Goal: Information Seeking & Learning: Find contact information

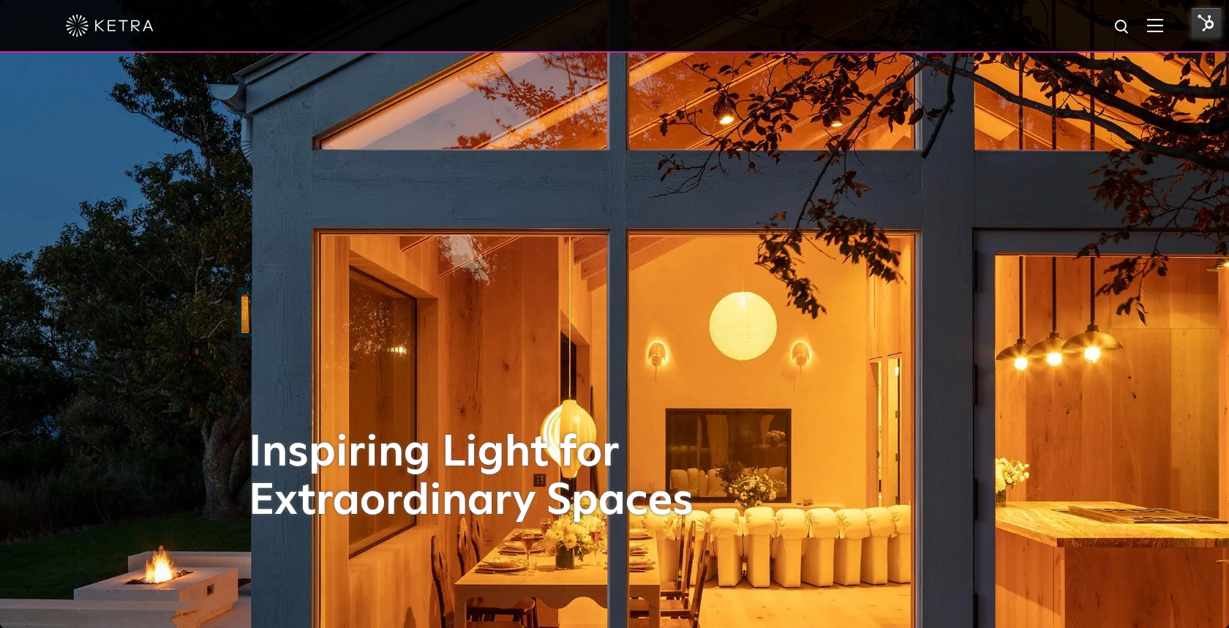
click at [1159, 19] on img at bounding box center [1155, 25] width 16 height 14
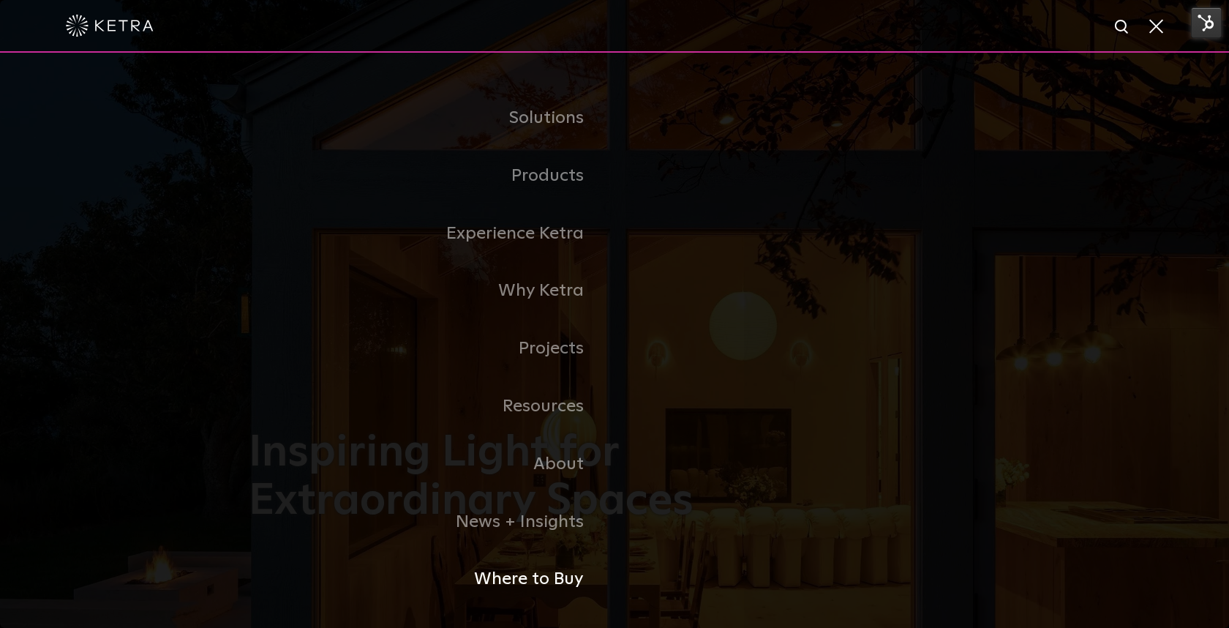
click at [547, 585] on link "Where to Buy" at bounding box center [432, 579] width 366 height 58
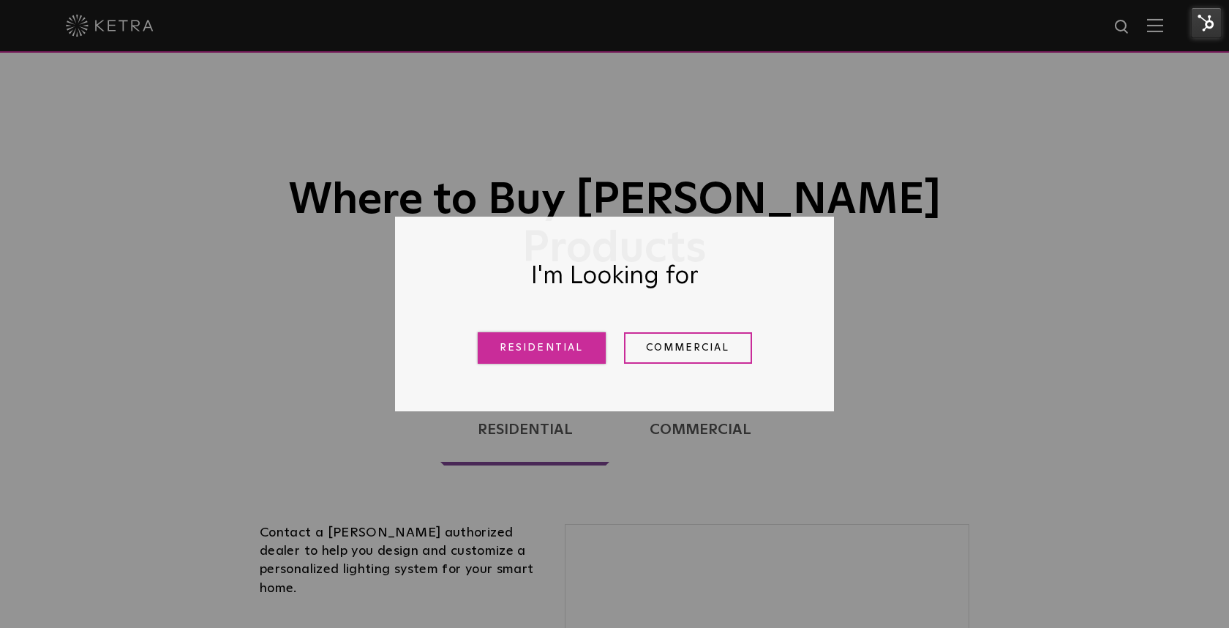
click at [576, 347] on link "Residential" at bounding box center [542, 347] width 128 height 31
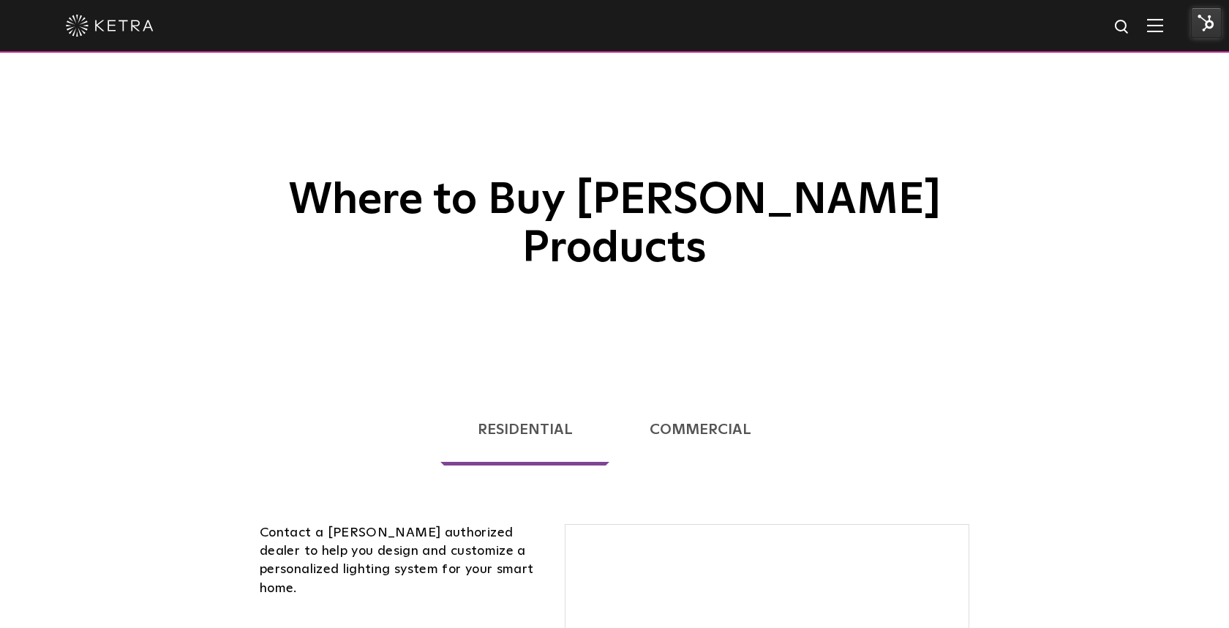
scroll to position [315, 0]
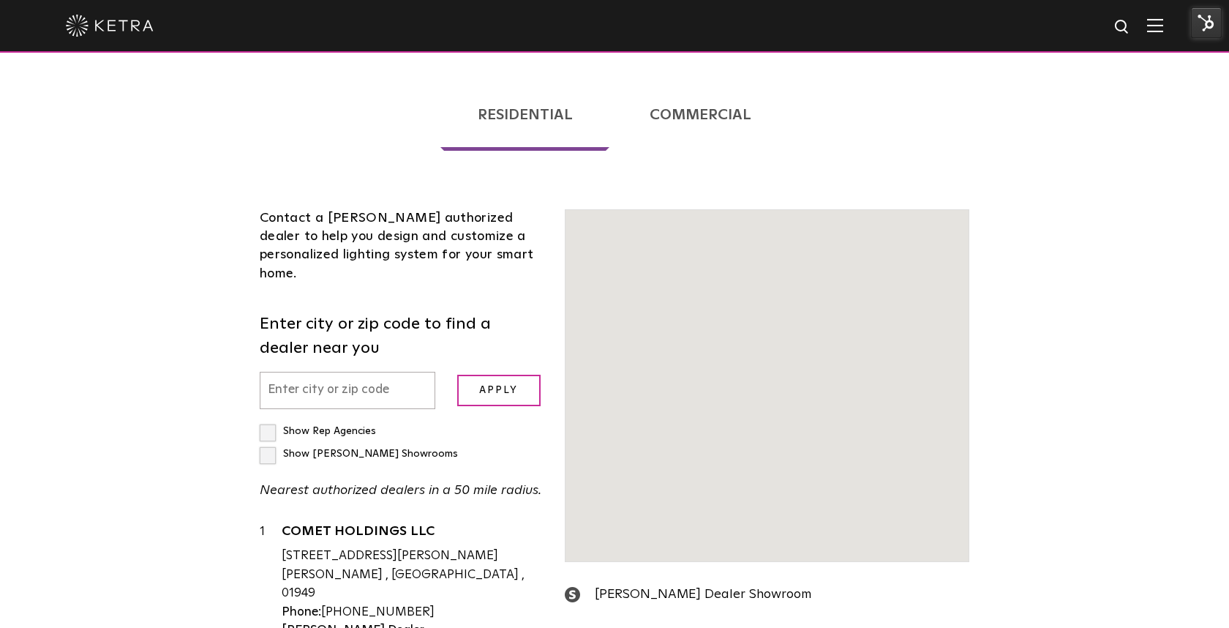
click at [359, 312] on form "Enter city or zip code to find a dealer near you Apply" at bounding box center [401, 360] width 283 height 97
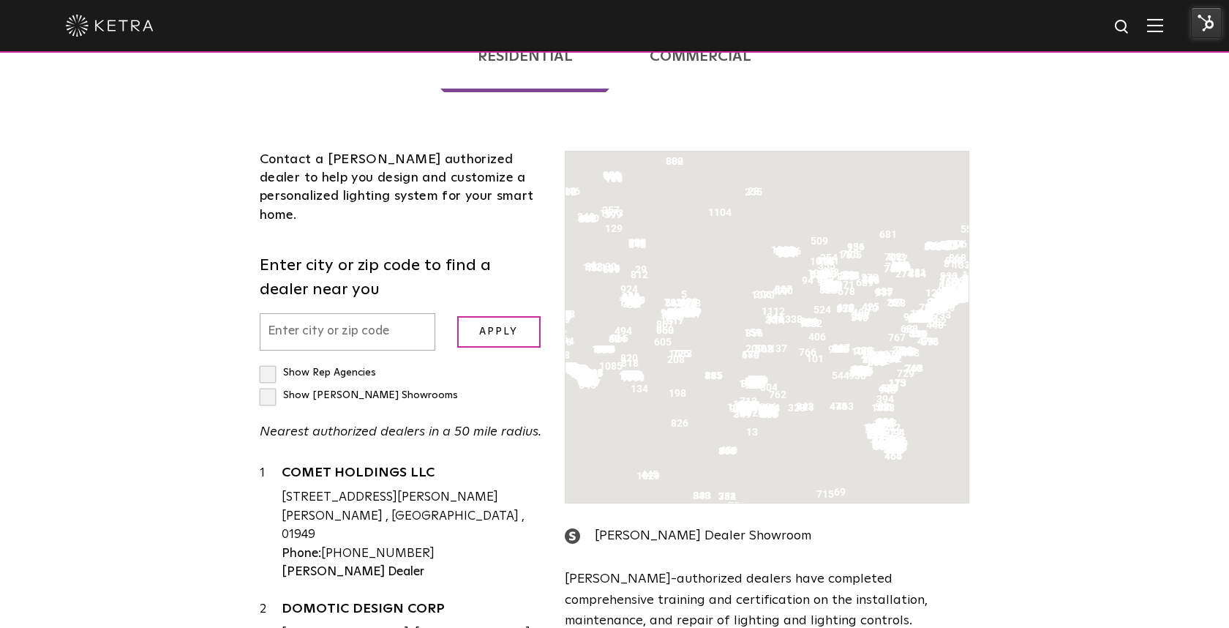
scroll to position [113, 0]
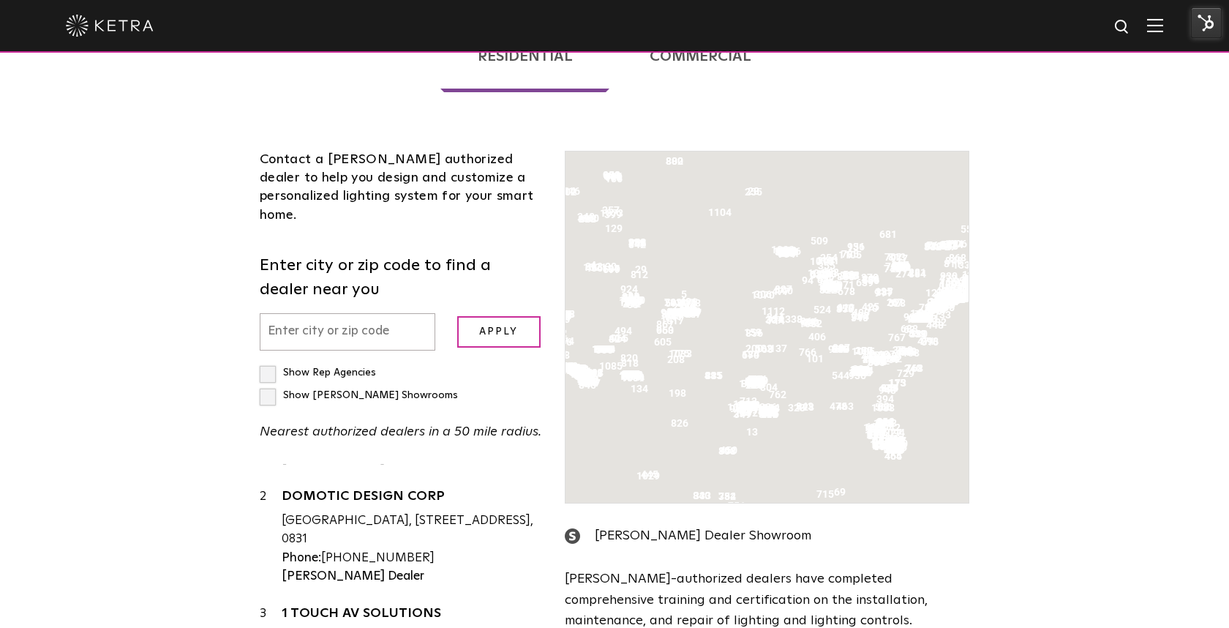
click at [359, 313] on input "text" at bounding box center [348, 331] width 176 height 37
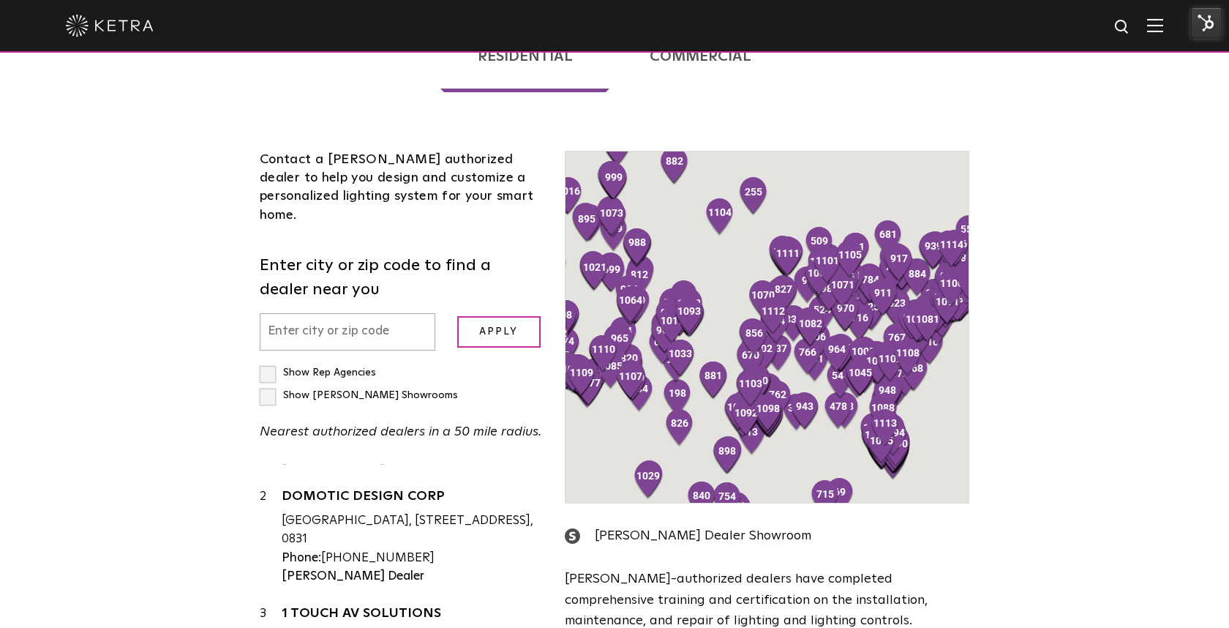
type input "v"
paste input "SHORELINE SMART HOMES"
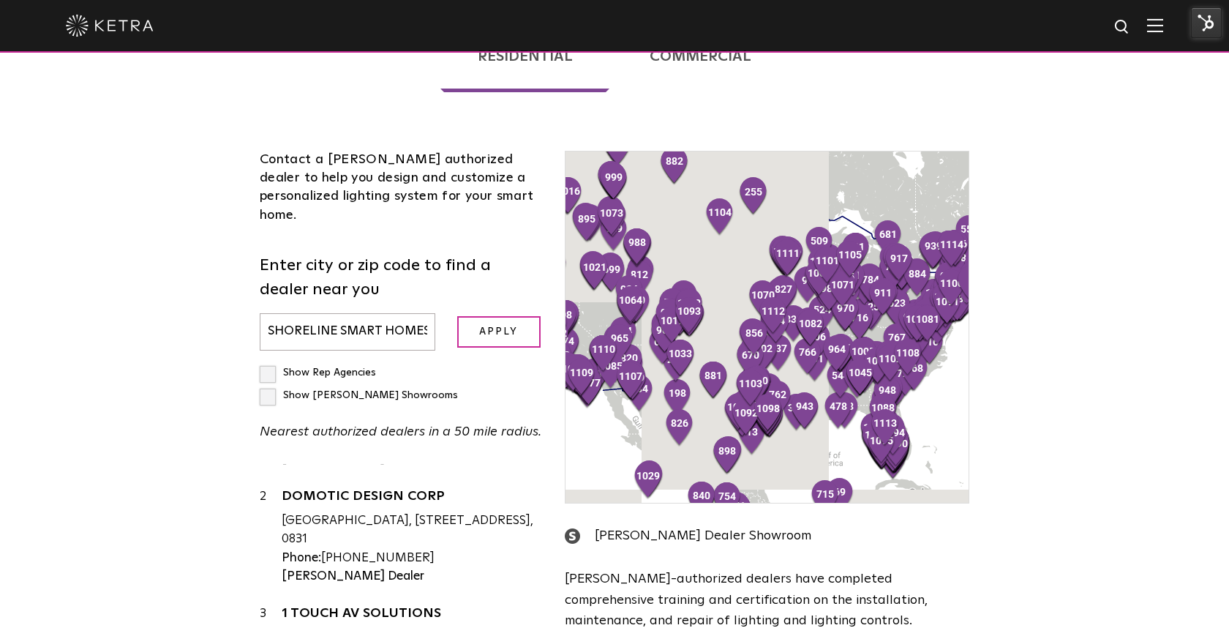
scroll to position [0, 6]
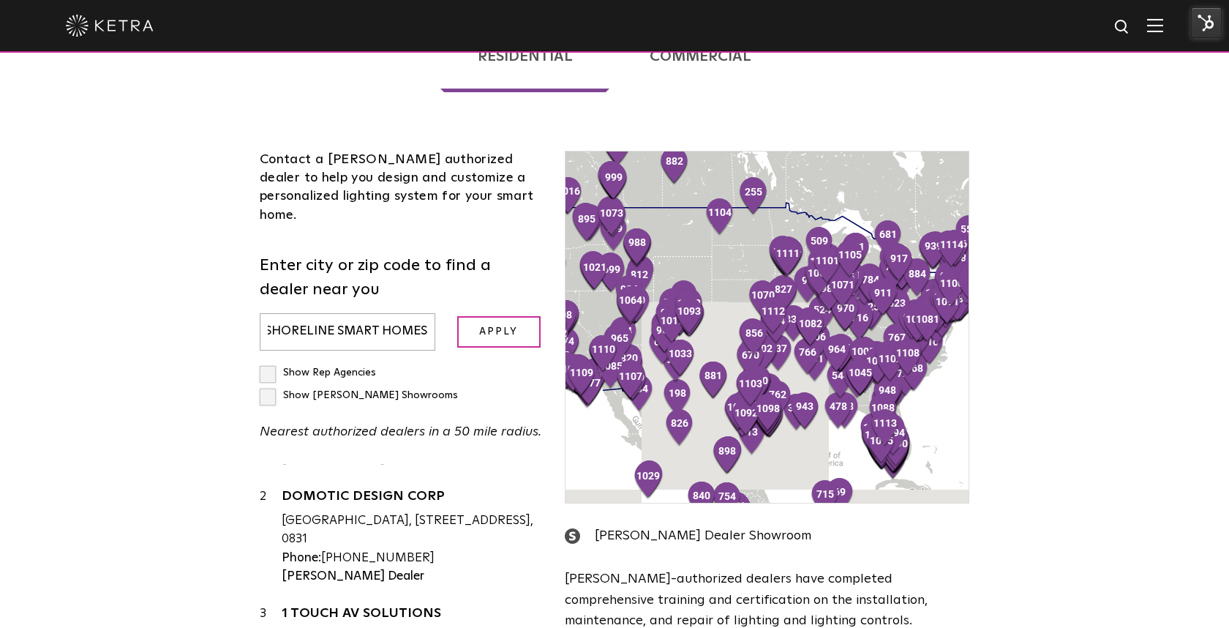
click at [457, 316] on input "Apply" at bounding box center [498, 331] width 83 height 31
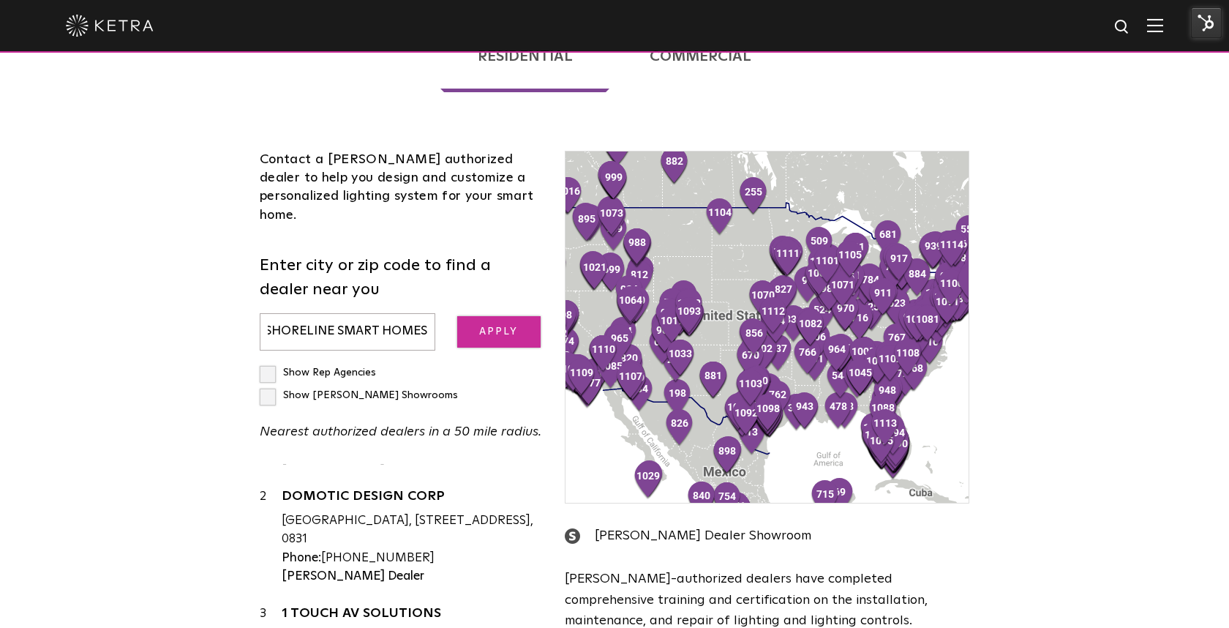
click at [491, 316] on input "Apply" at bounding box center [498, 331] width 83 height 31
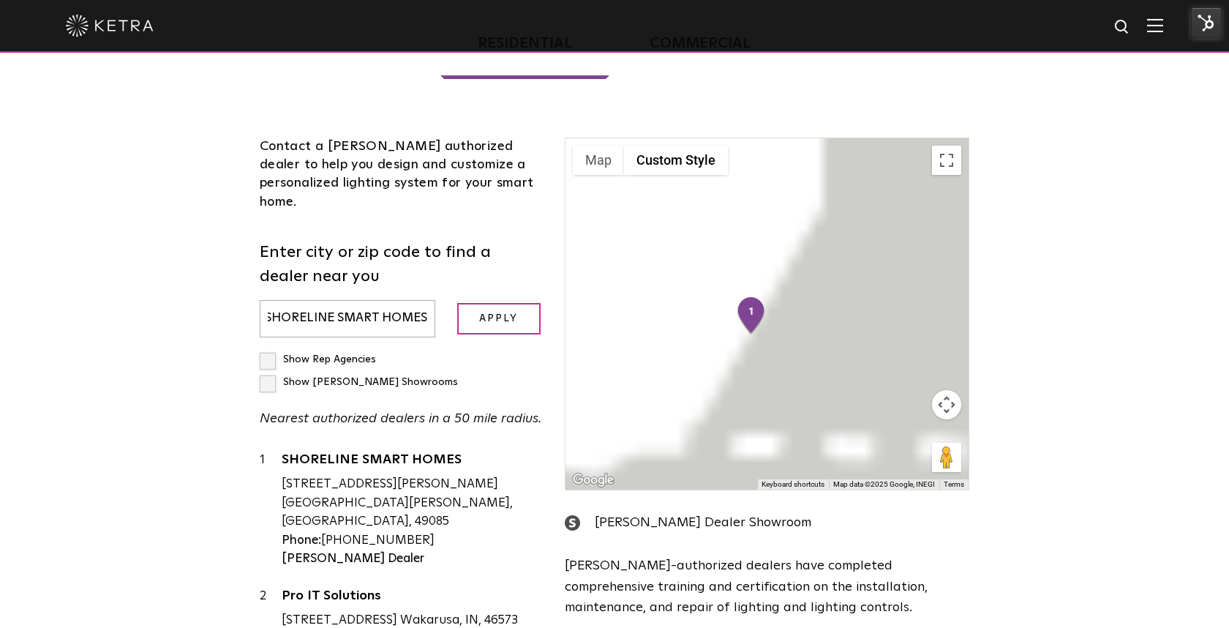
scroll to position [0, 0]
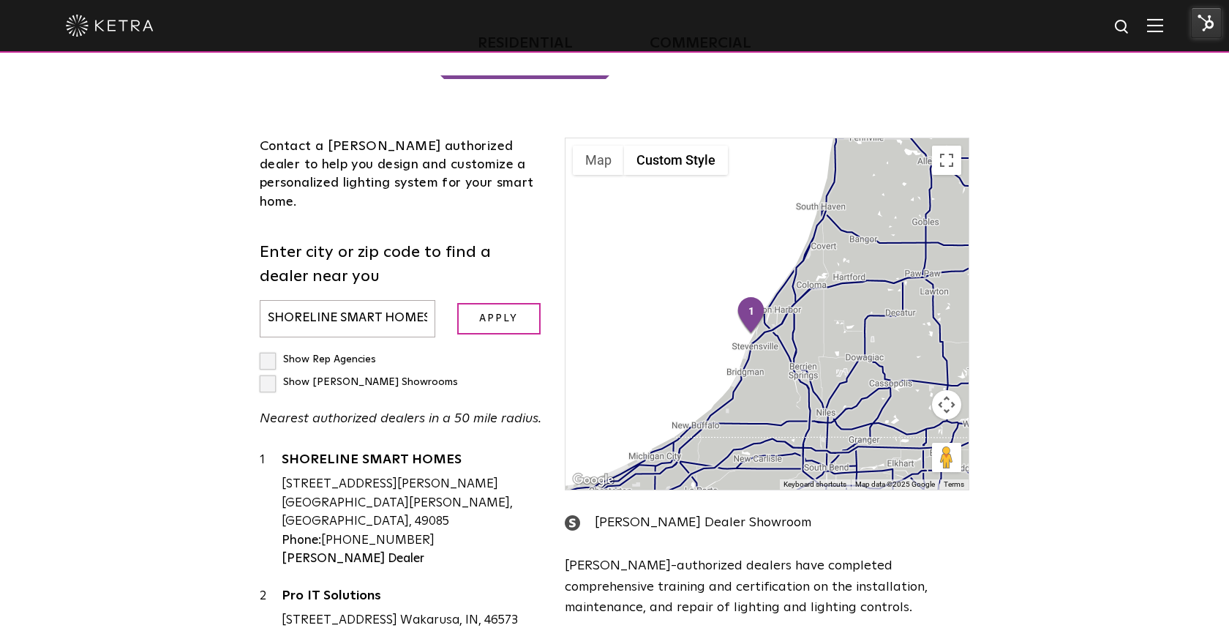
click at [343, 300] on input "SHORELINE SMART HOMES" at bounding box center [348, 318] width 176 height 37
paste input "MART TECHNOLOGY SOL"
click at [457, 303] on input "Apply" at bounding box center [498, 318] width 83 height 31
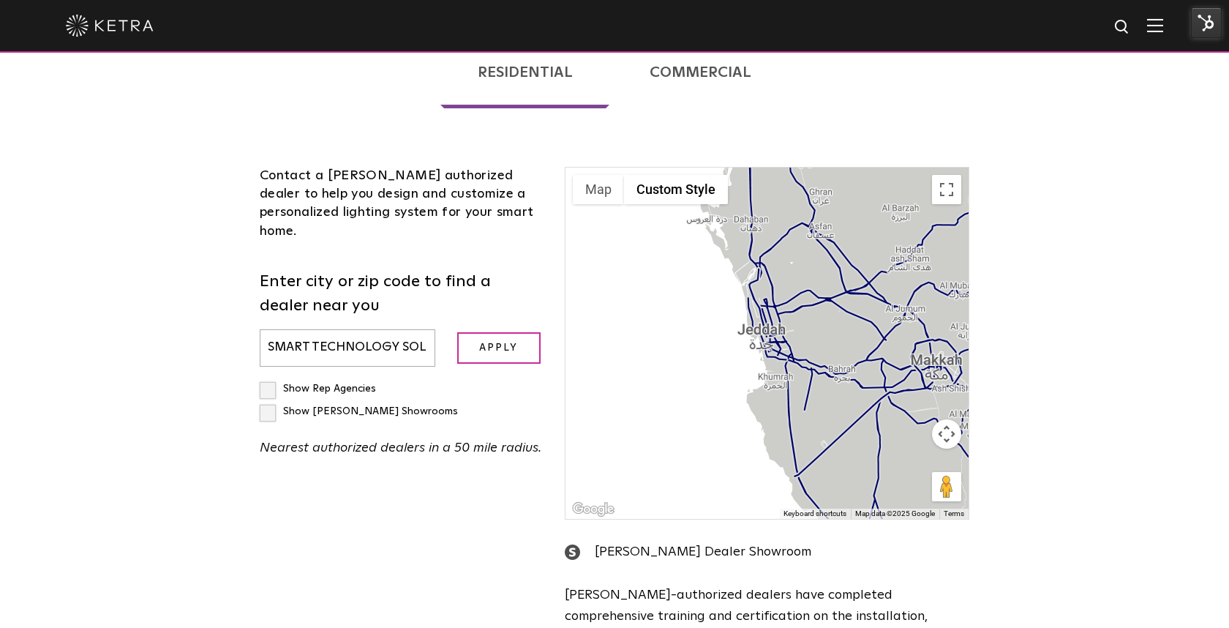
scroll to position [335, 0]
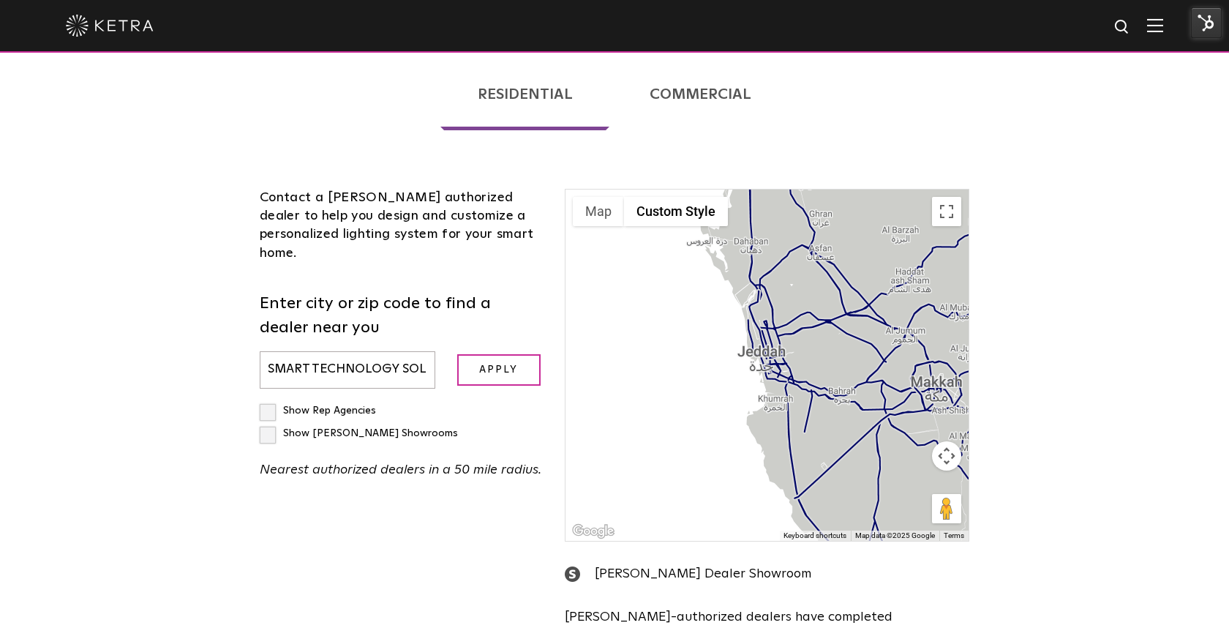
click at [378, 351] on input "SMART TECHNOLOGY SOL" at bounding box center [348, 369] width 176 height 37
paste input "33020"
click at [457, 354] on input "Apply" at bounding box center [498, 369] width 83 height 31
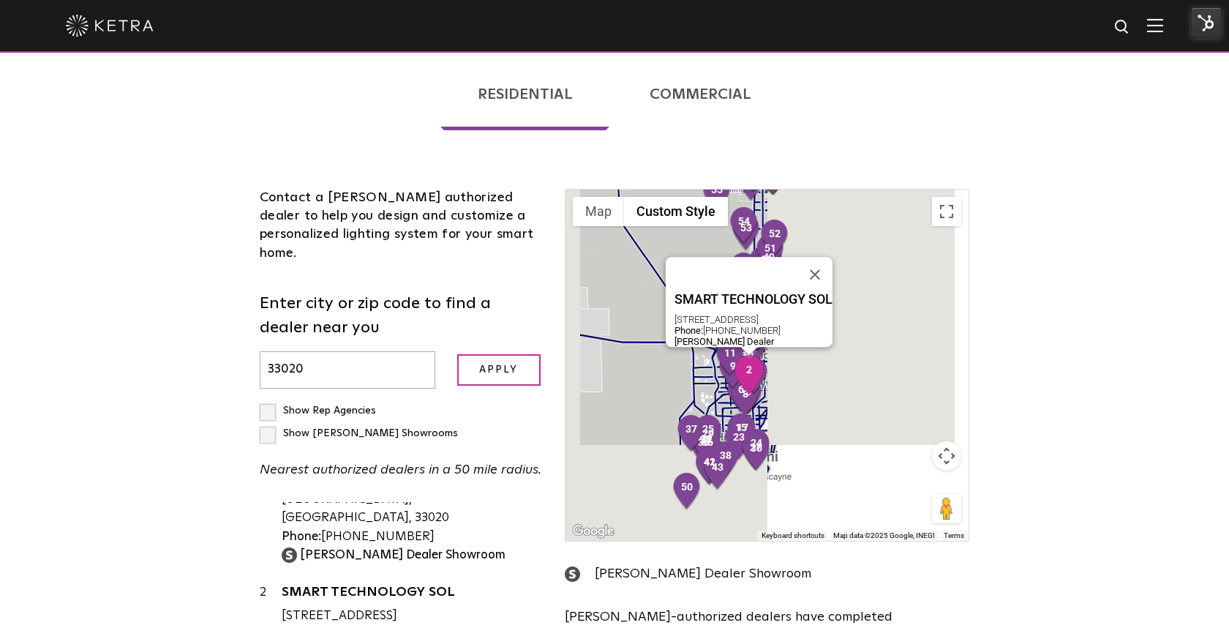
scroll to position [70, 0]
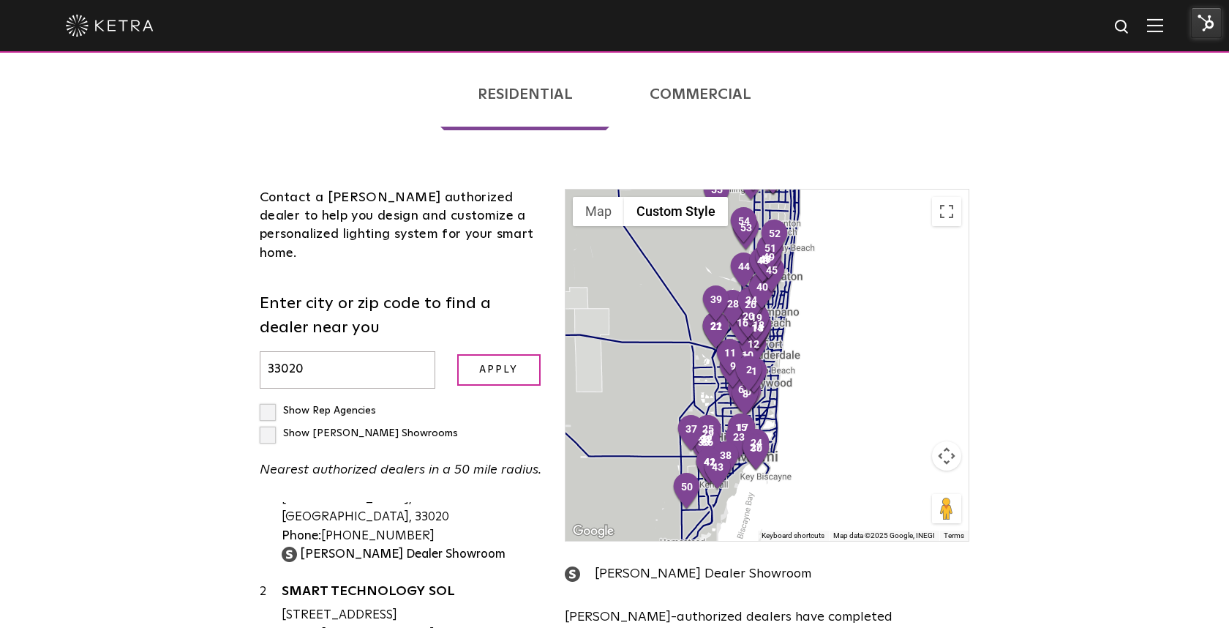
click at [334, 351] on input "33020" at bounding box center [348, 369] width 176 height 37
paste input "SMARTCONNECT L.A. INC"
click at [457, 354] on input "Apply" at bounding box center [498, 369] width 83 height 31
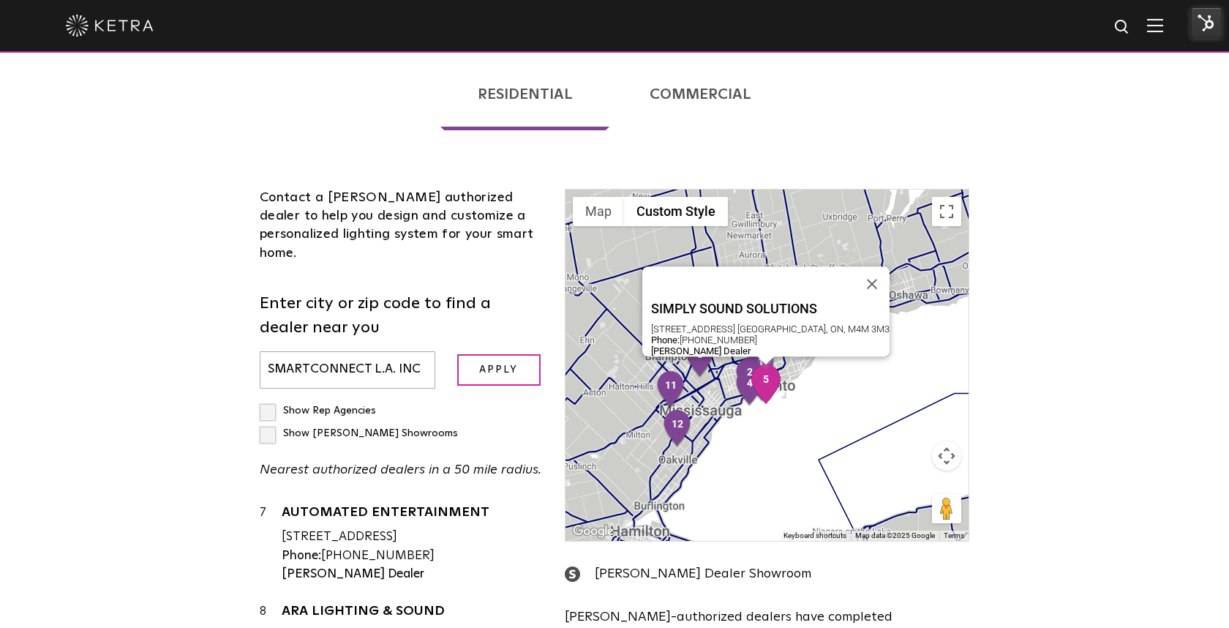
scroll to position [647, 0]
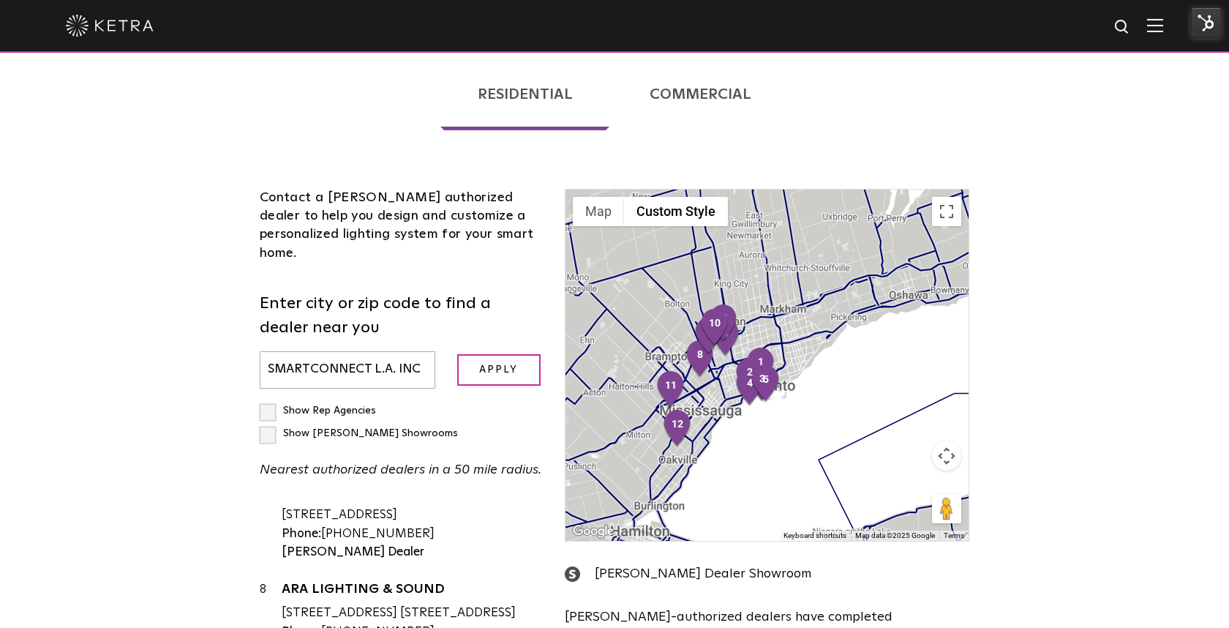
click at [396, 351] on input "SMARTCONNECT L.A. INC" at bounding box center [348, 369] width 176 height 37
click at [399, 351] on input "SMARTCONNECT L.A. INC" at bounding box center [348, 369] width 176 height 37
paste input "90064"
click at [457, 354] on input "Apply" at bounding box center [498, 369] width 83 height 31
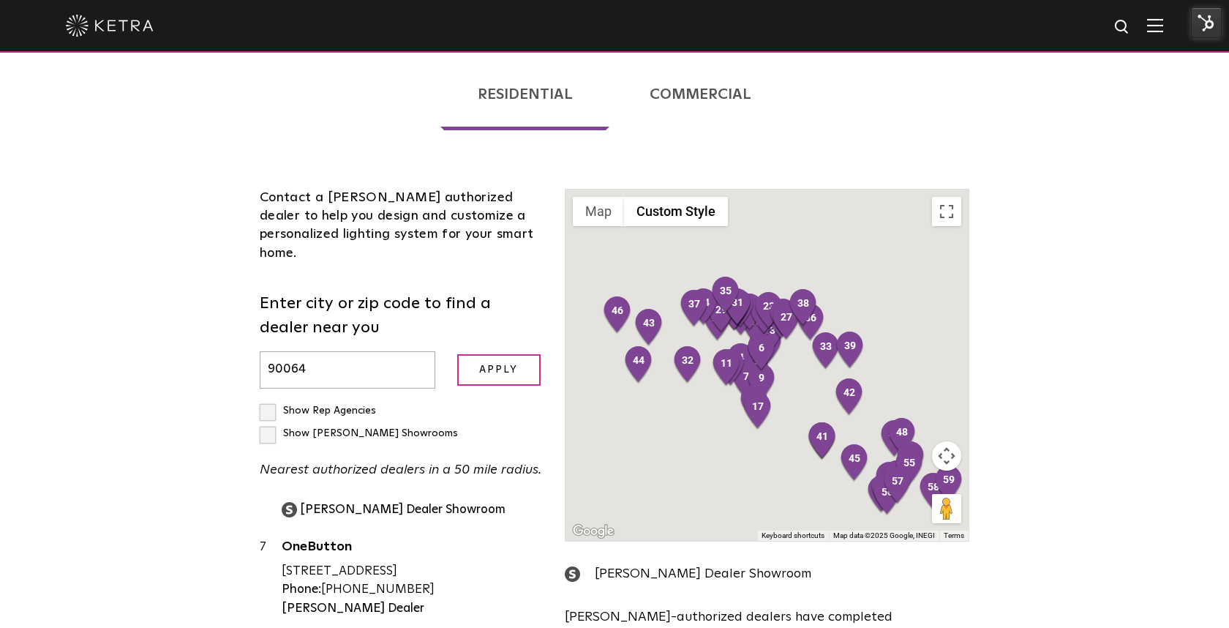
scroll to position [0, 0]
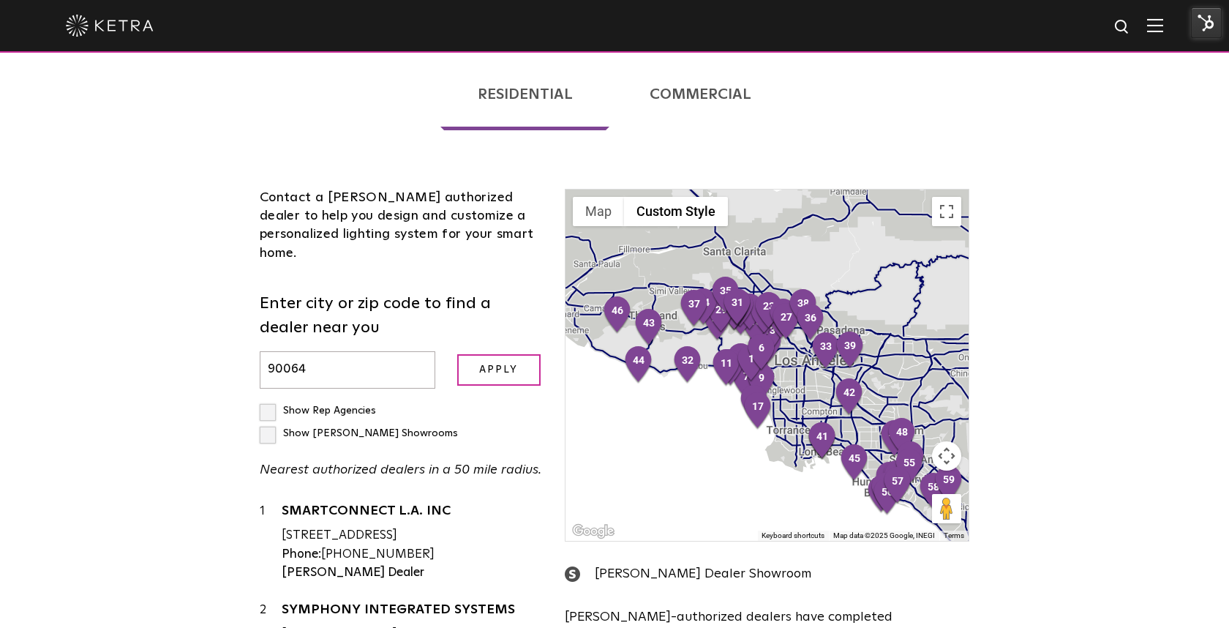
click at [308, 351] on input "90064" at bounding box center [348, 369] width 176 height 37
click at [323, 351] on input "90064" at bounding box center [348, 369] width 176 height 37
paste input "63126"
click at [457, 354] on input "Apply" at bounding box center [498, 369] width 83 height 31
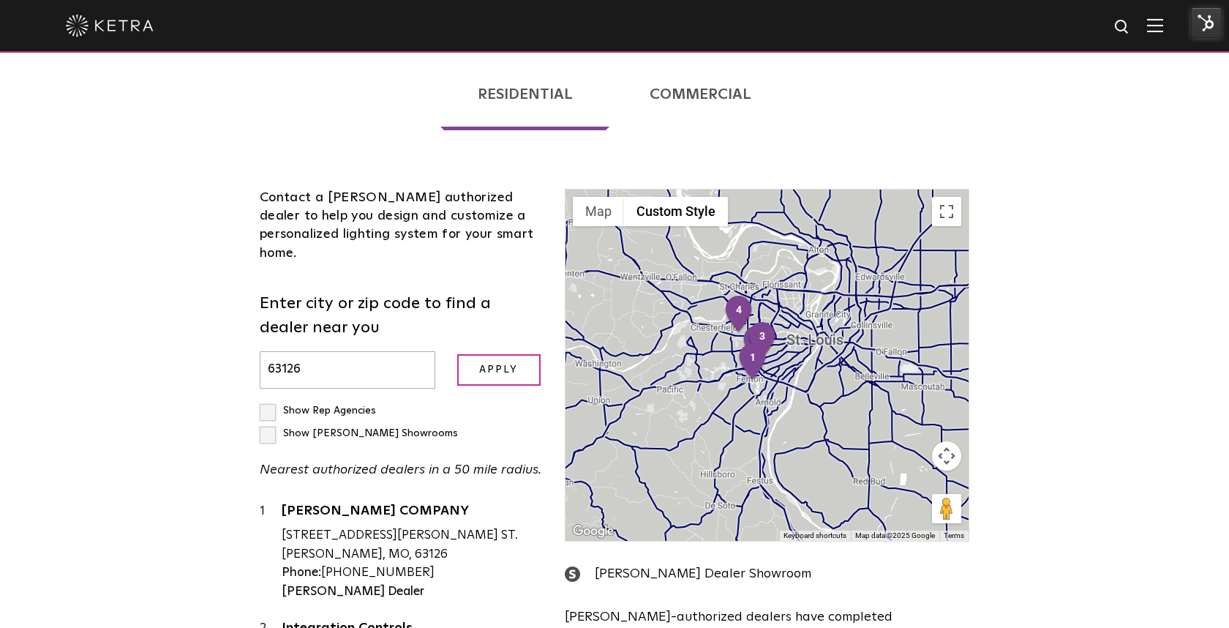
click at [386, 351] on input "63126" at bounding box center [348, 369] width 176 height 37
paste input "T2Z 3X2"
click at [457, 354] on input "Apply" at bounding box center [498, 369] width 83 height 31
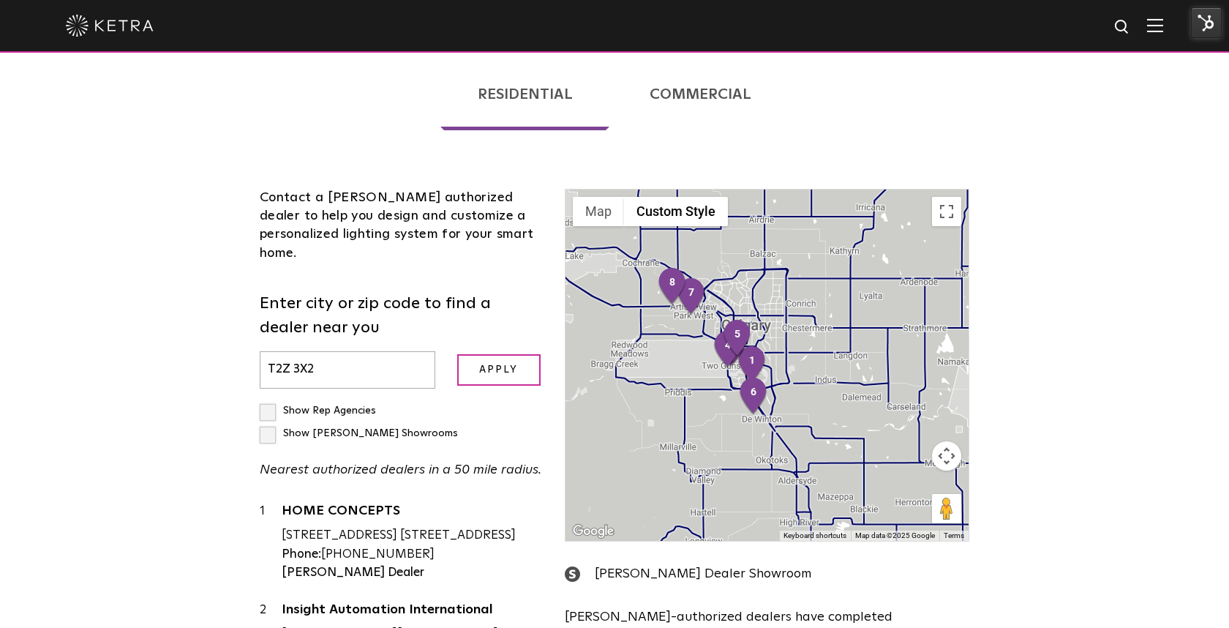
click at [386, 351] on input "T2Z 3X2" at bounding box center [348, 369] width 176 height 37
paste input "59714"
click at [457, 354] on input "Apply" at bounding box center [498, 369] width 83 height 31
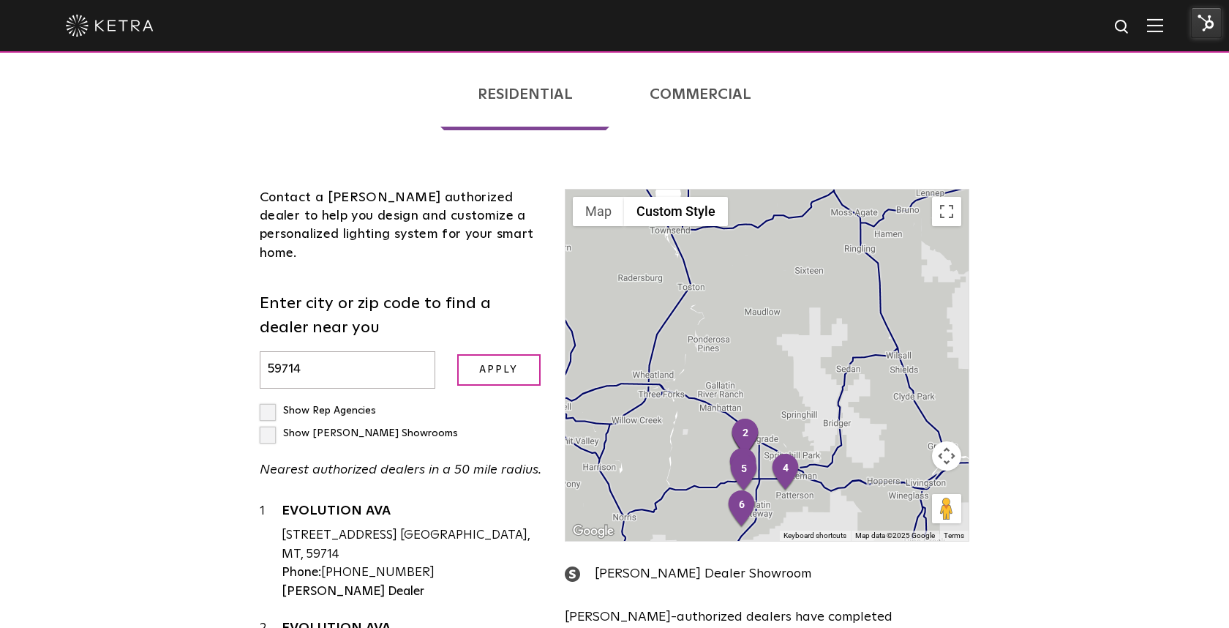
paste input "95020"
click at [457, 354] on input "Apply" at bounding box center [498, 369] width 83 height 31
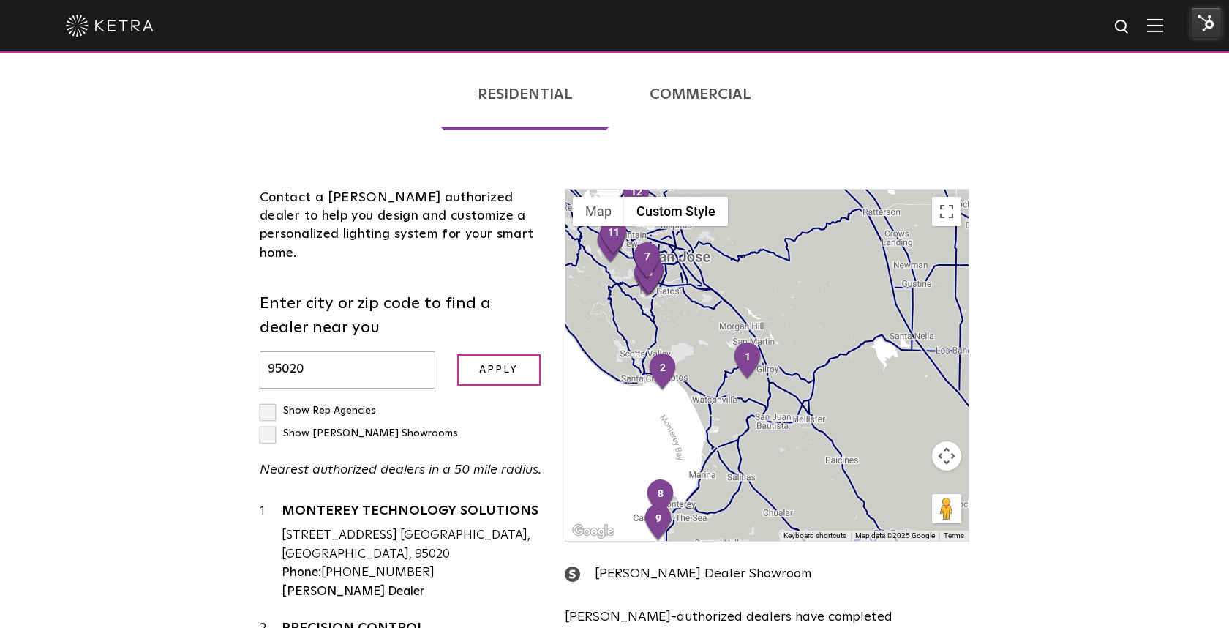
click at [386, 351] on input "95020" at bounding box center [348, 369] width 176 height 37
paste input "85260"
click at [457, 354] on input "Apply" at bounding box center [498, 369] width 83 height 31
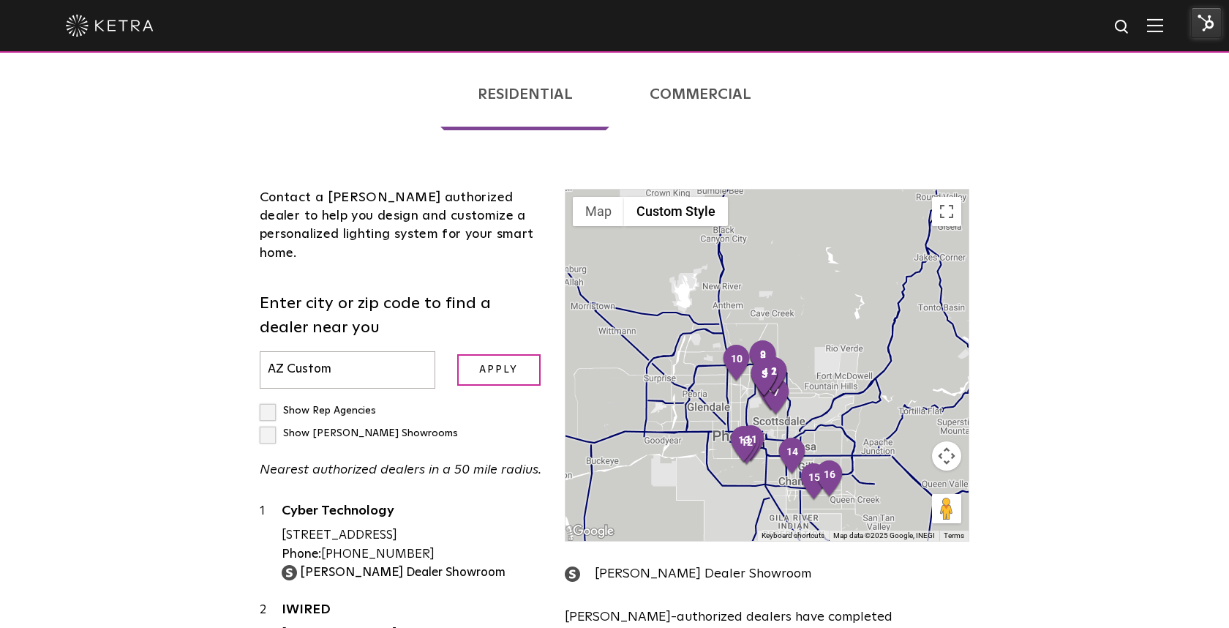
click at [457, 354] on input "Apply" at bounding box center [498, 369] width 83 height 31
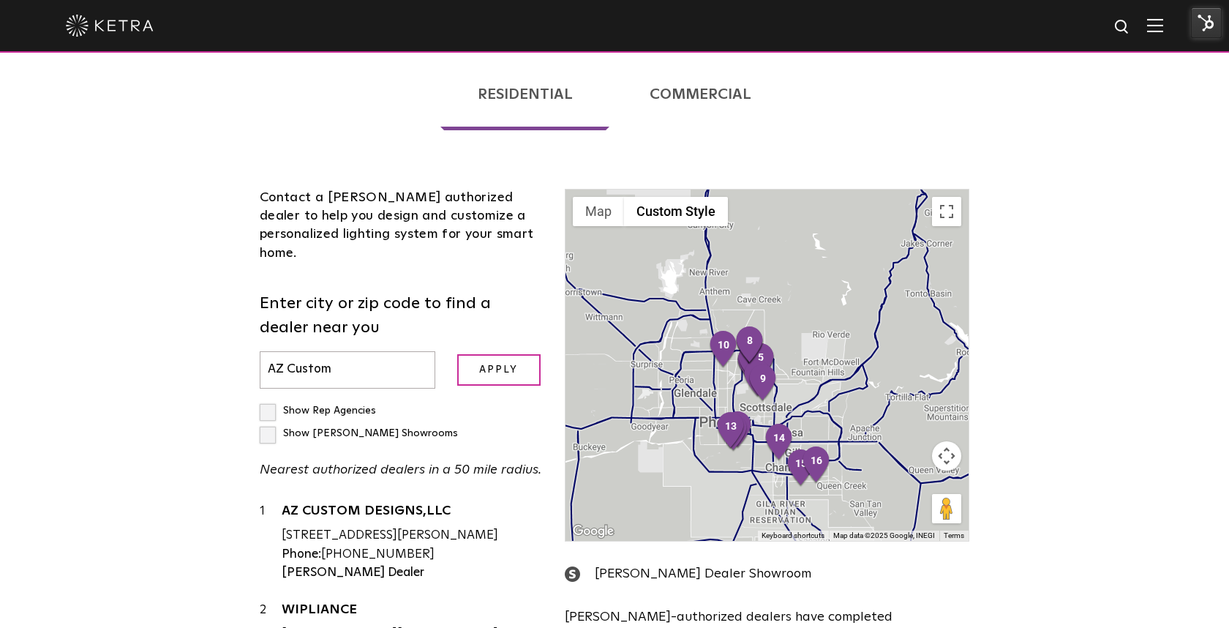
click at [375, 351] on input "AZ Custom" at bounding box center [348, 369] width 176 height 37
paste input "85260"
click at [457, 354] on input "Apply" at bounding box center [498, 369] width 83 height 31
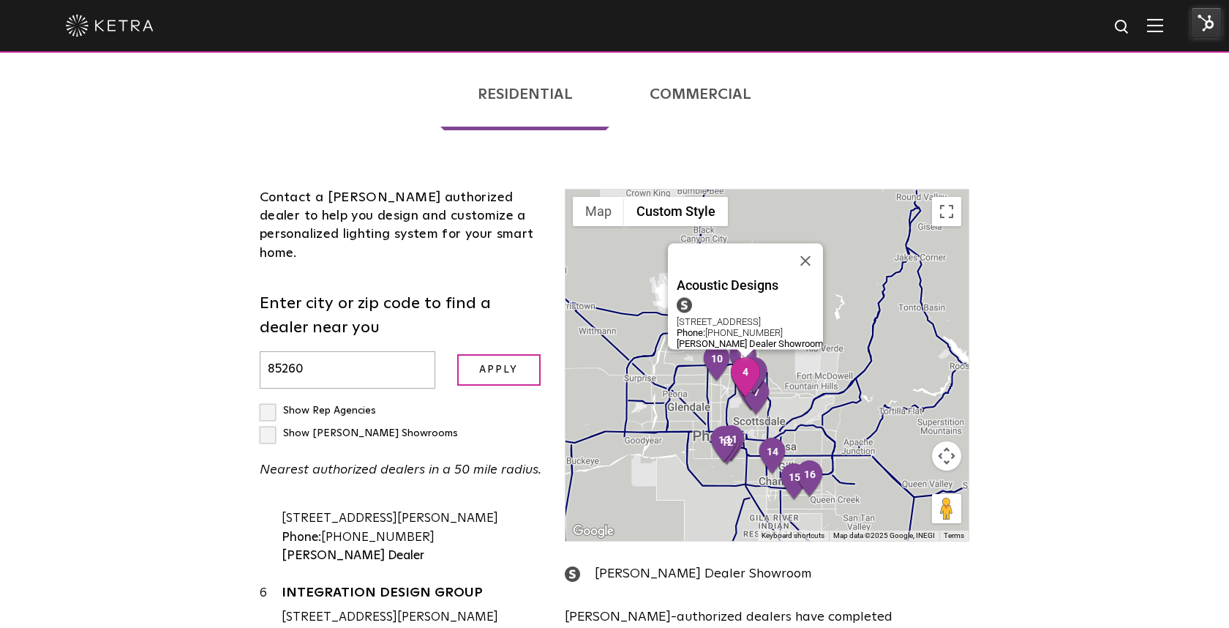
scroll to position [437, 0]
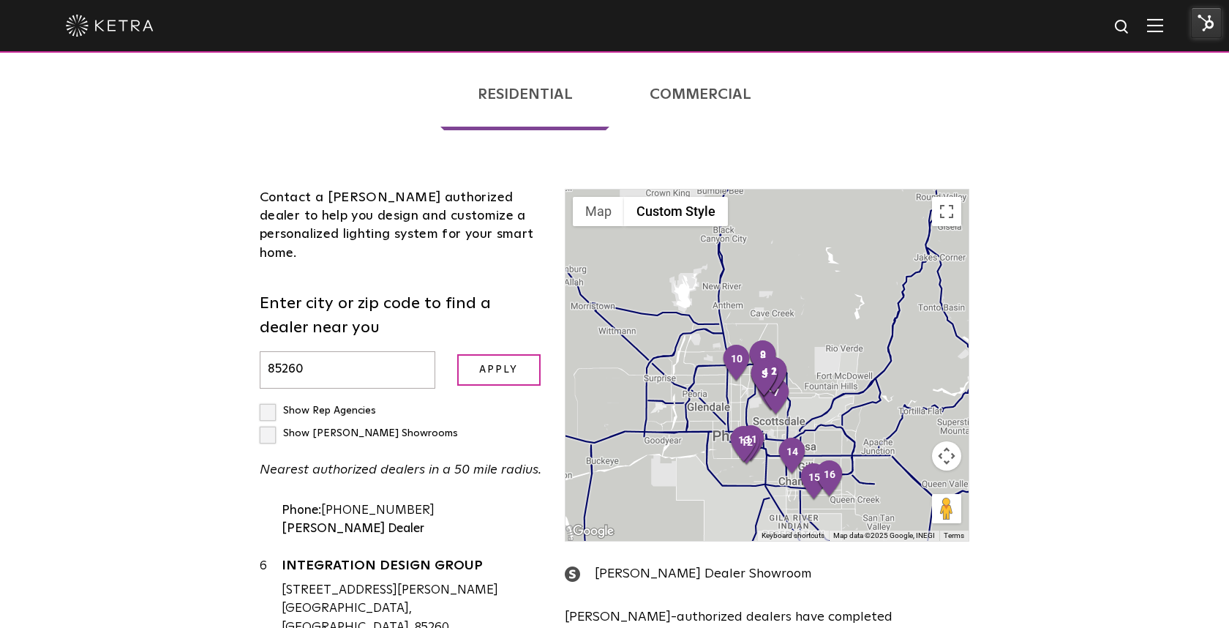
paste input "4097"
click at [457, 354] on input "Apply" at bounding box center [498, 369] width 83 height 31
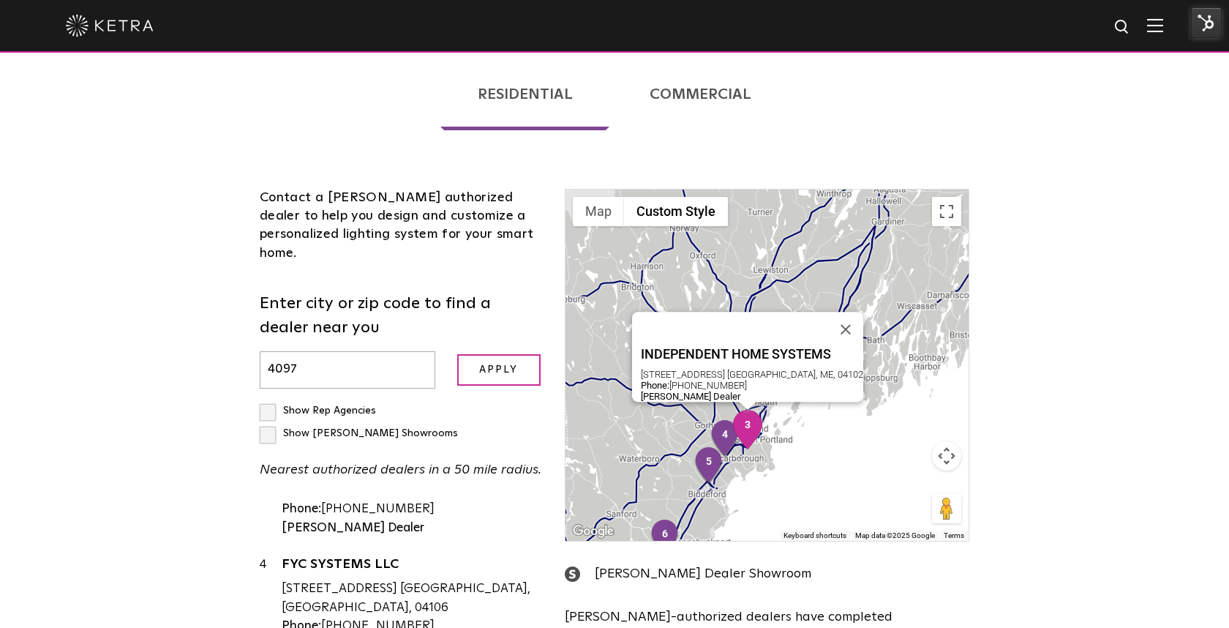
scroll to position [0, 0]
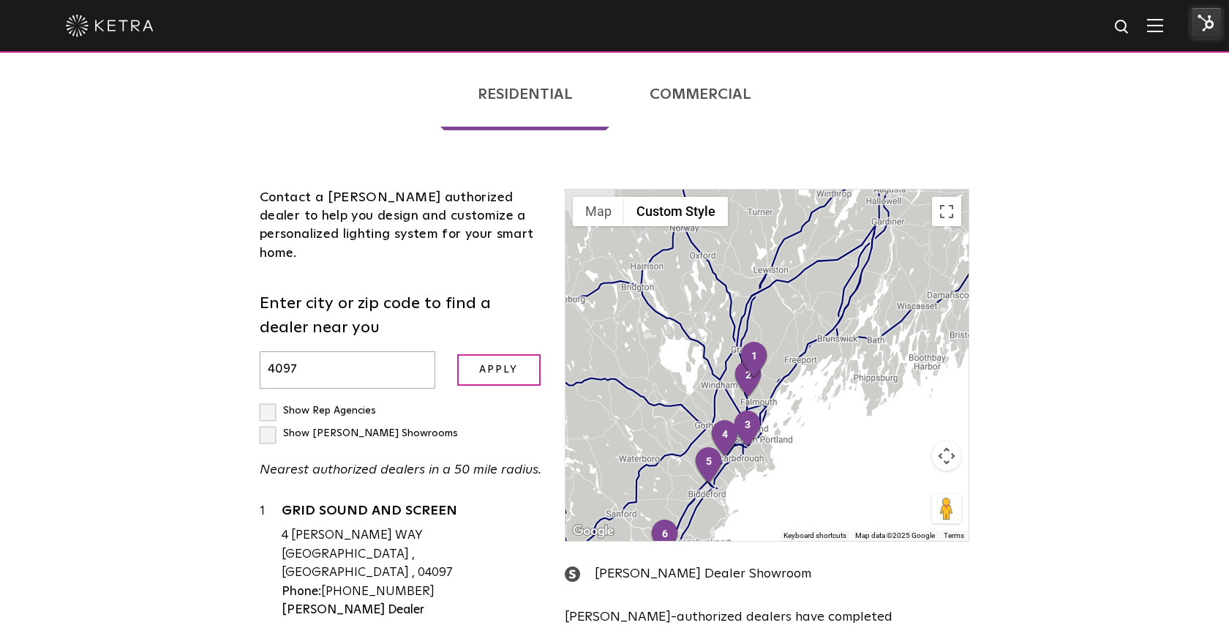
click at [383, 351] on input "4097" at bounding box center [348, 369] width 176 height 37
paste input "85040"
click at [457, 354] on input "Apply" at bounding box center [498, 369] width 83 height 31
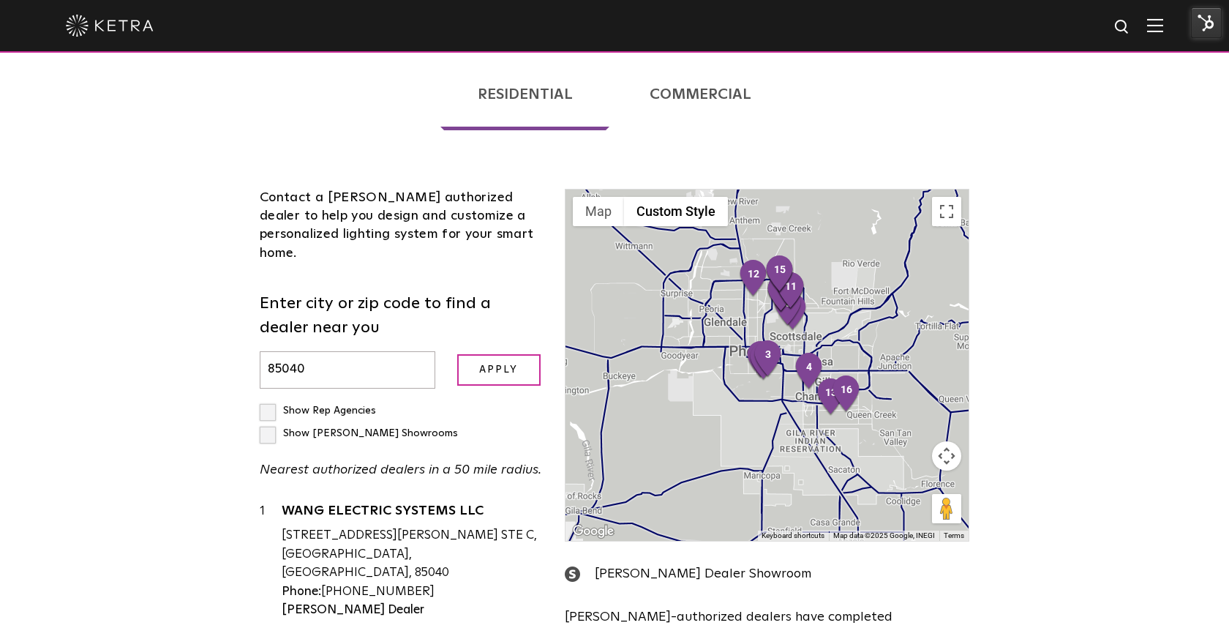
paste input "55357"
click at [457, 354] on input "Apply" at bounding box center [498, 369] width 83 height 31
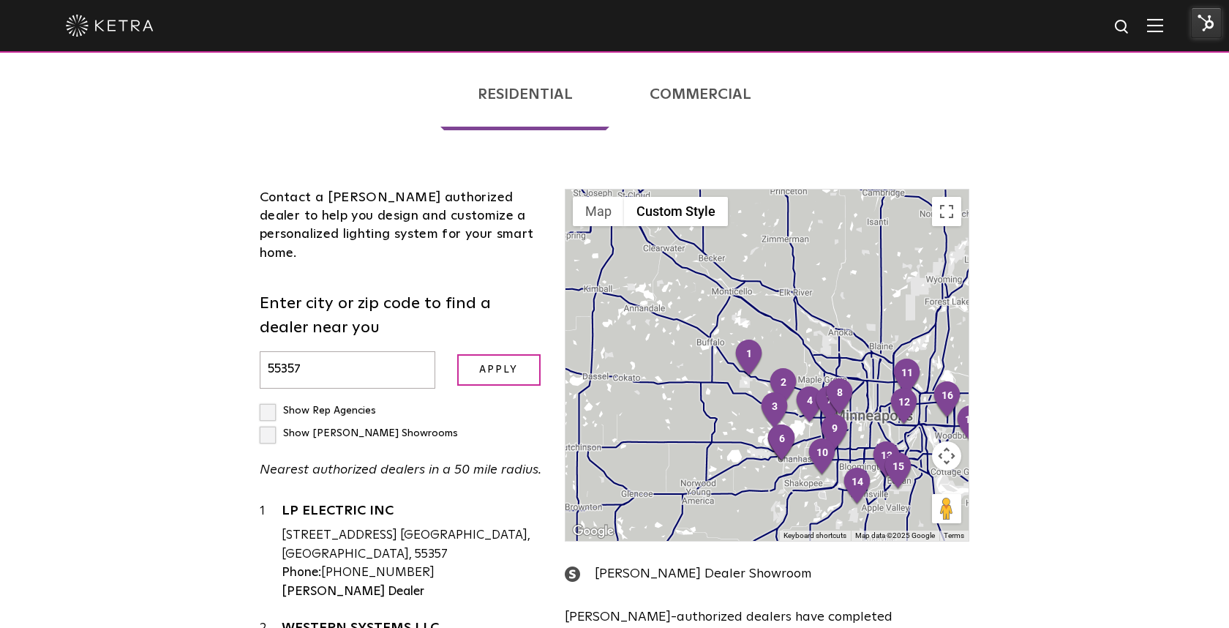
paste input "37082"
click at [457, 354] on input "Apply" at bounding box center [498, 369] width 83 height 31
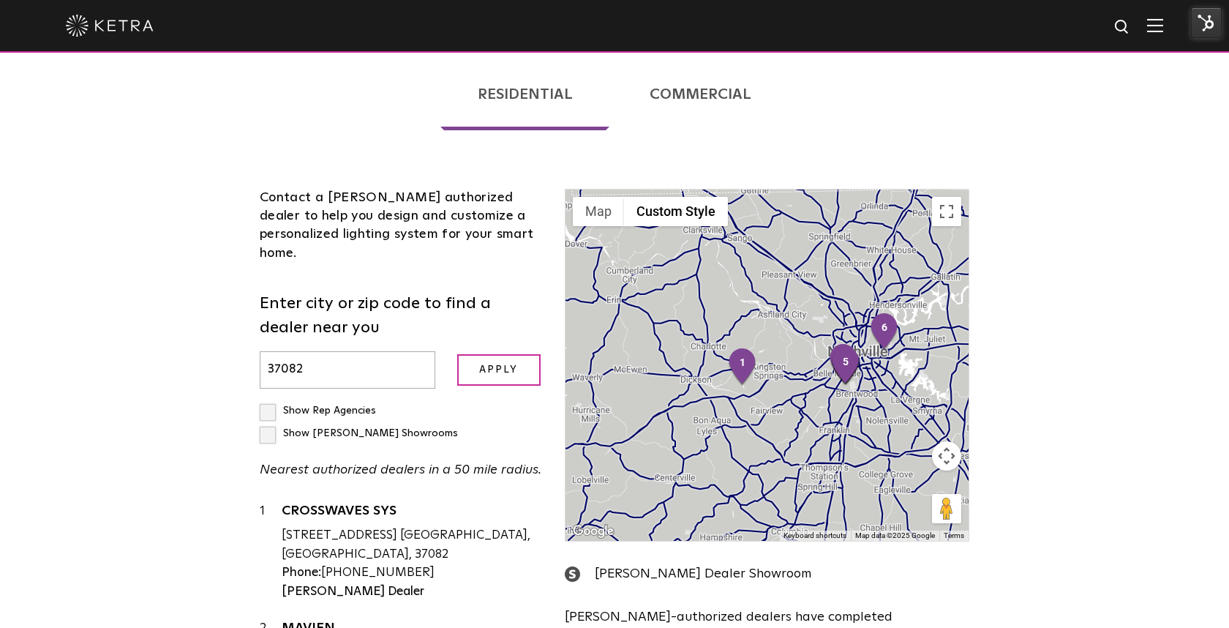
paste input "11978"
click at [457, 354] on input "Apply" at bounding box center [498, 369] width 83 height 31
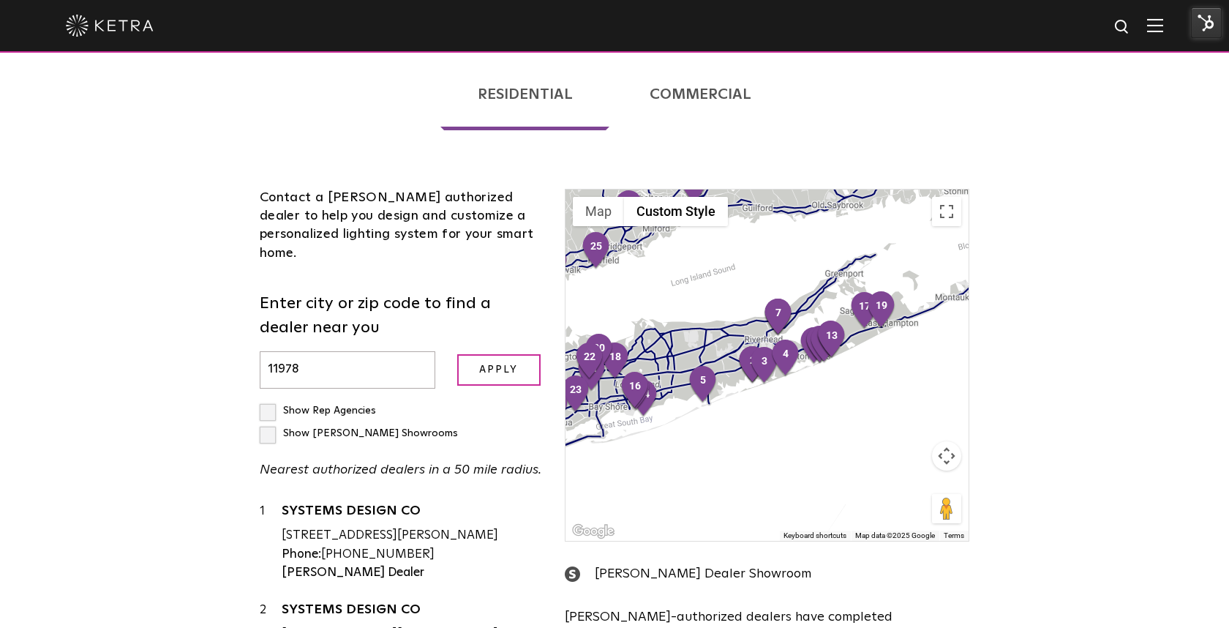
paste input "729"
click at [457, 354] on input "Apply" at bounding box center [498, 369] width 83 height 31
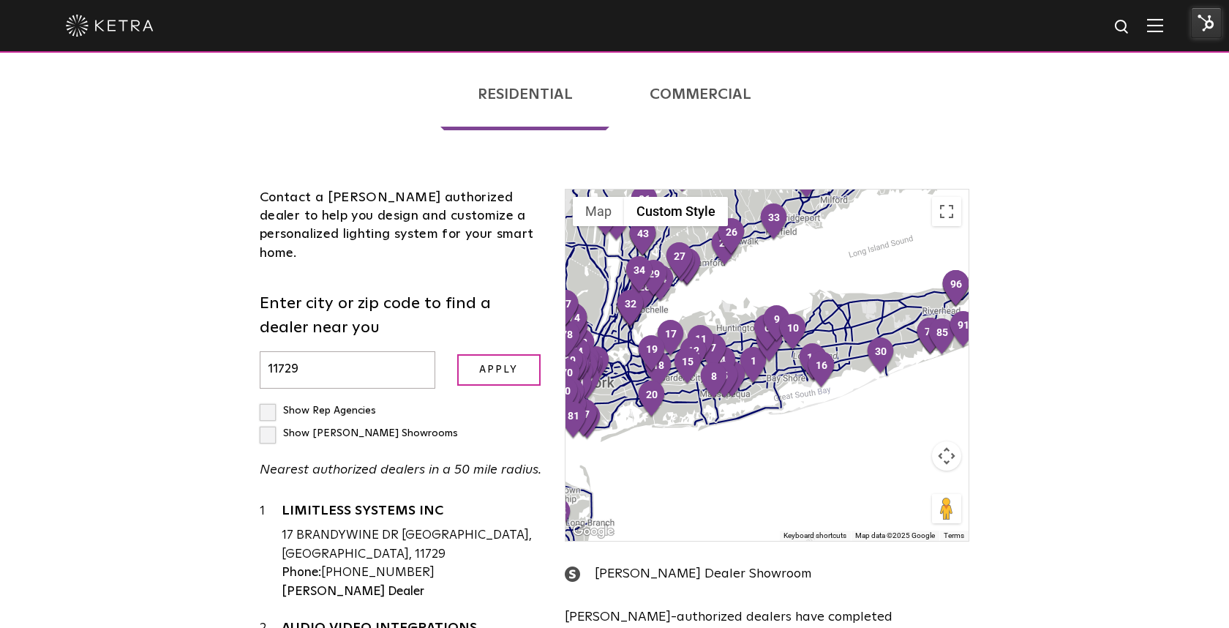
paste input "55042"
click at [457, 354] on input "Apply" at bounding box center [498, 369] width 83 height 31
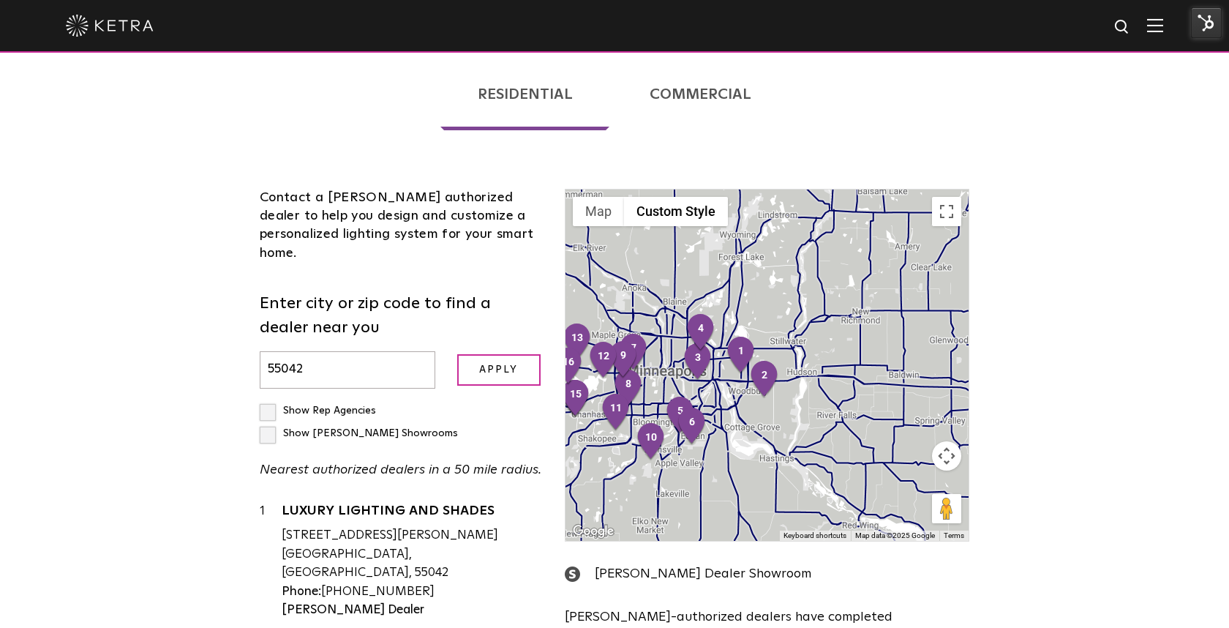
paste input "33178"
click at [457, 354] on input "Apply" at bounding box center [498, 369] width 83 height 31
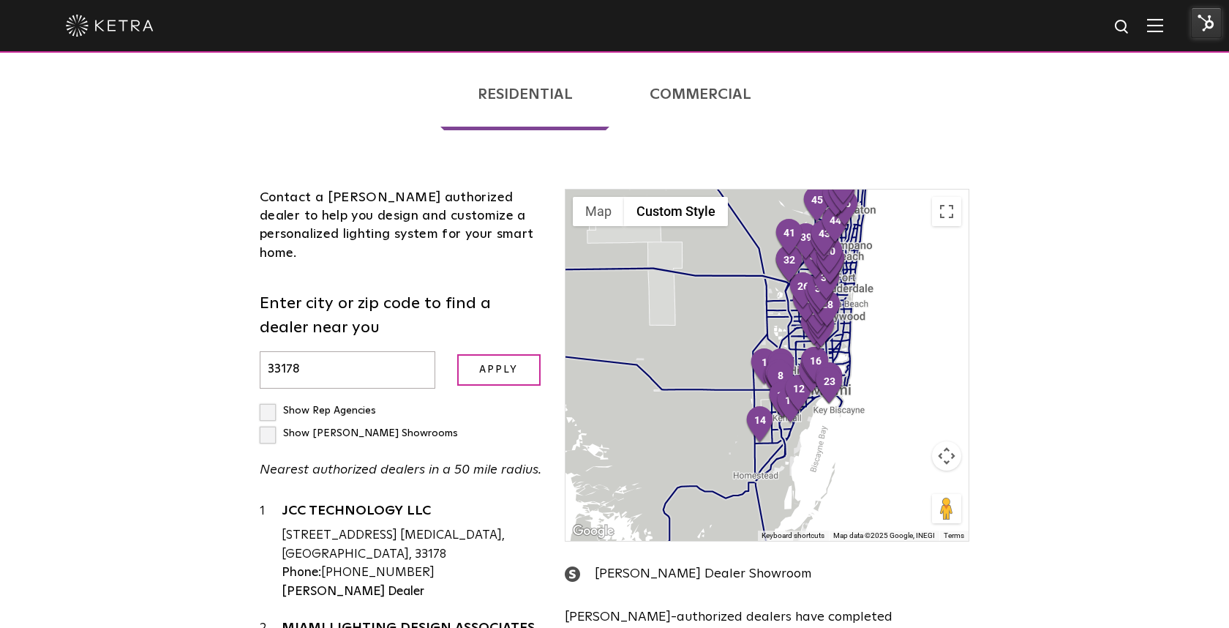
paste input "93465"
click at [457, 354] on input "Apply" at bounding box center [498, 369] width 83 height 31
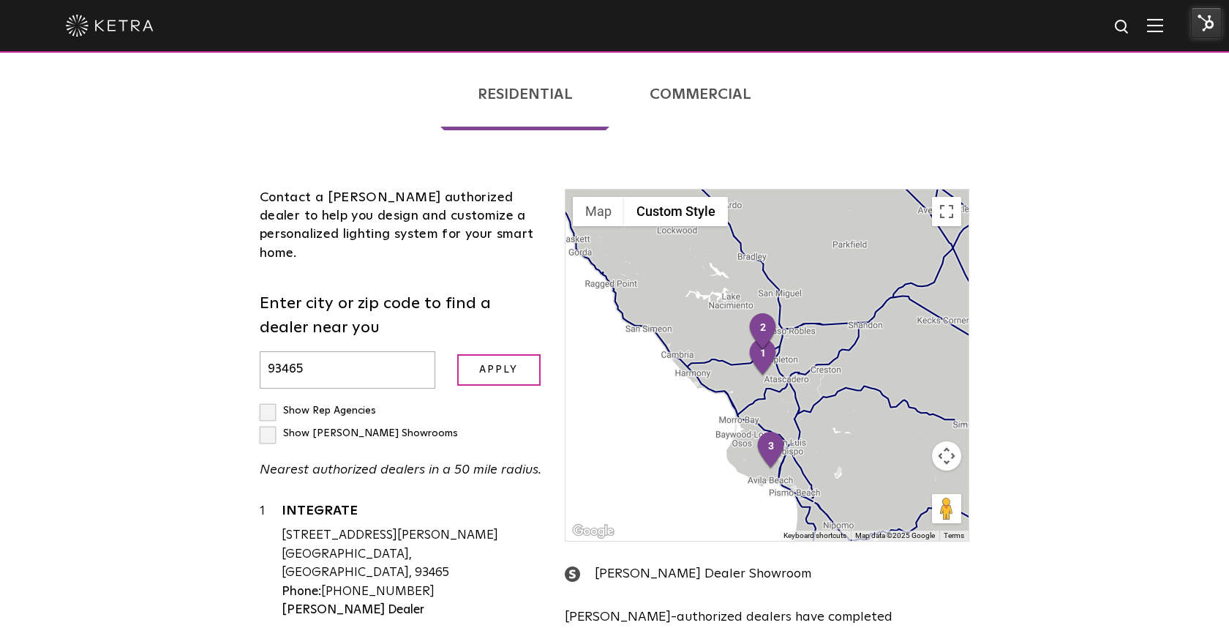
paste input "76126"
click at [457, 354] on input "Apply" at bounding box center [498, 369] width 83 height 31
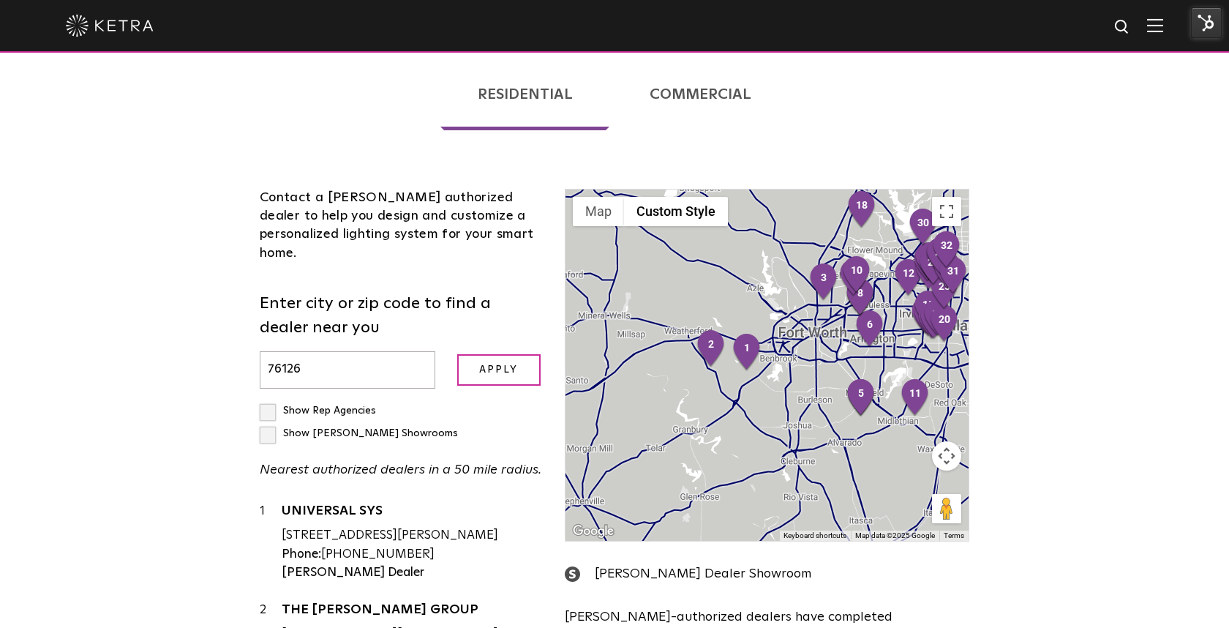
paste input "7429"
click at [457, 354] on input "Apply" at bounding box center [498, 369] width 83 height 31
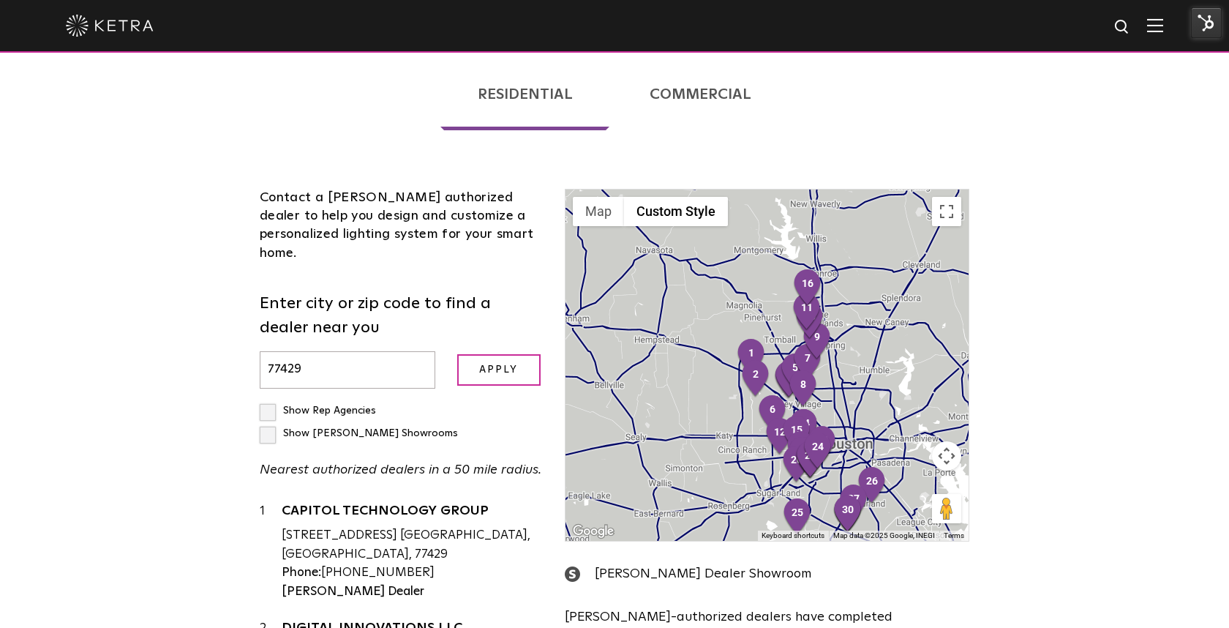
paste input "92117"
click at [457, 354] on input "Apply" at bounding box center [498, 369] width 83 height 31
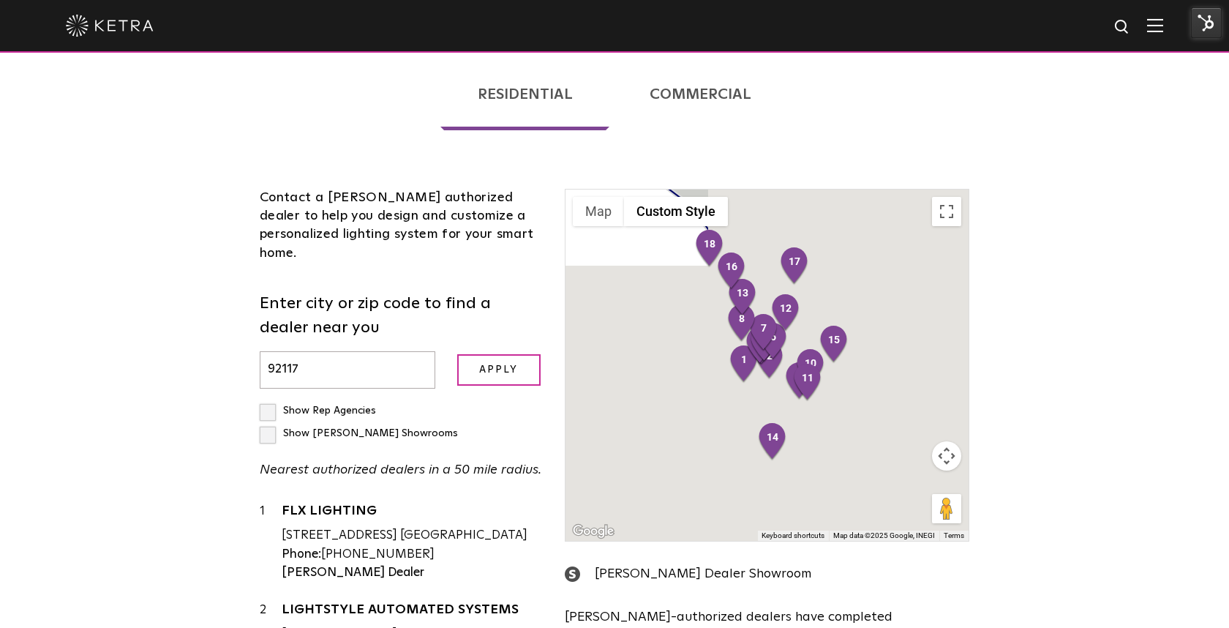
paste input "2968"
click at [457, 354] on input "Apply" at bounding box center [498, 369] width 83 height 31
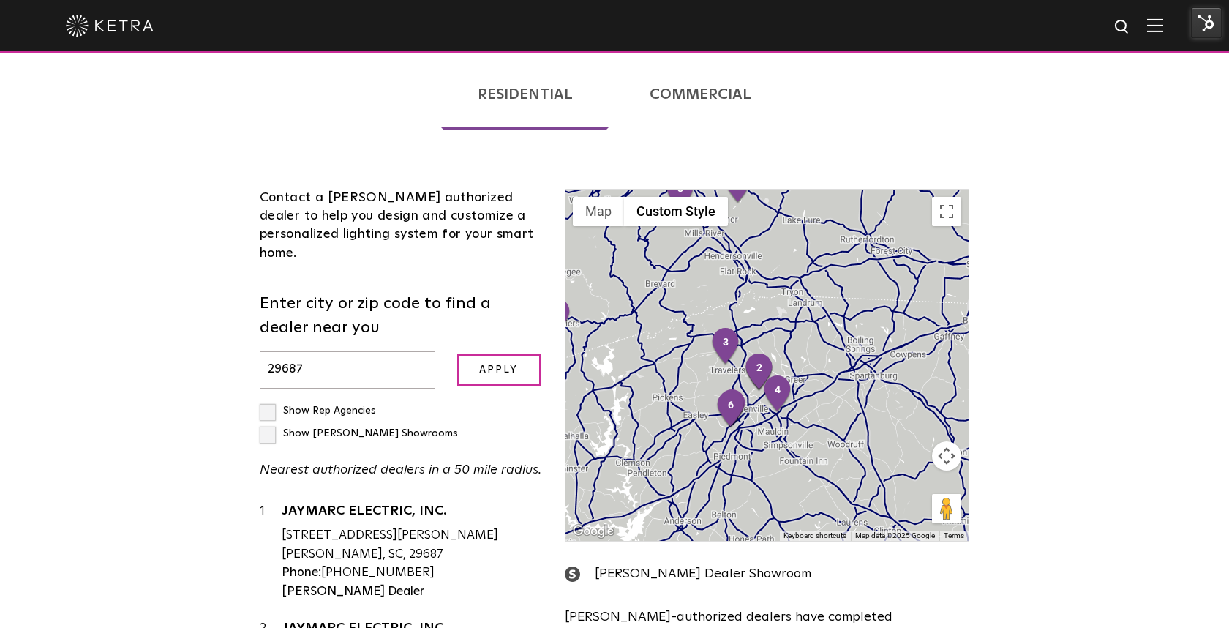
paste input "54965"
click at [457, 354] on input "Apply" at bounding box center [498, 369] width 83 height 31
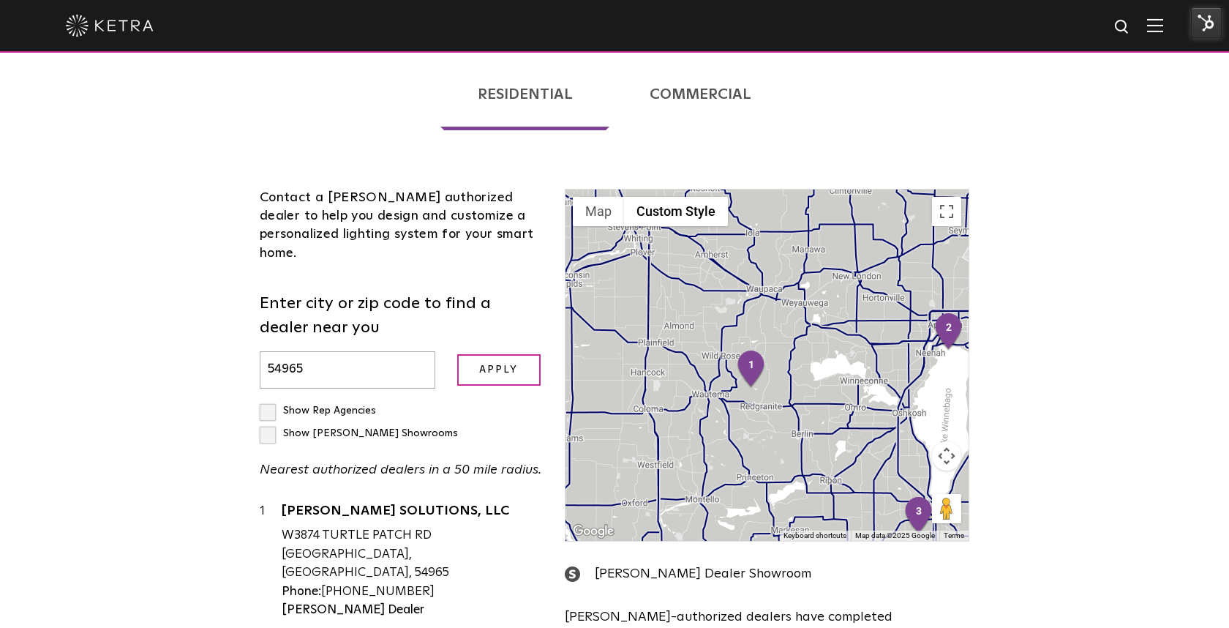
paste input "1949"
click at [457, 354] on input "Apply" at bounding box center [498, 369] width 83 height 31
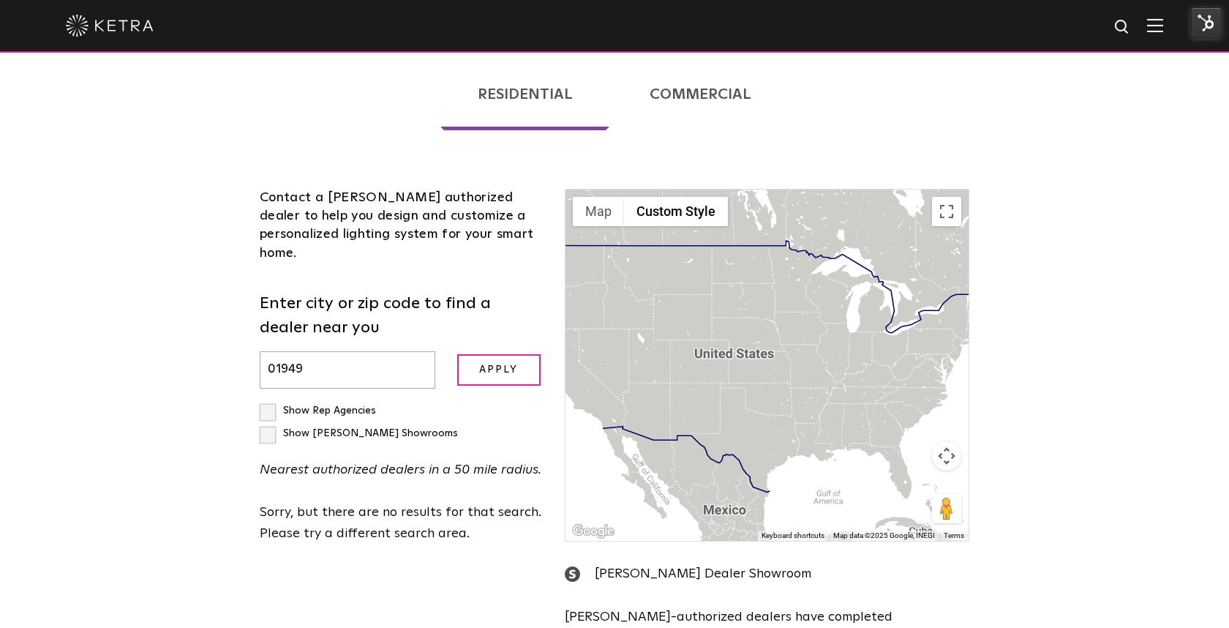
click at [457, 354] on input "Apply" at bounding box center [498, 369] width 83 height 31
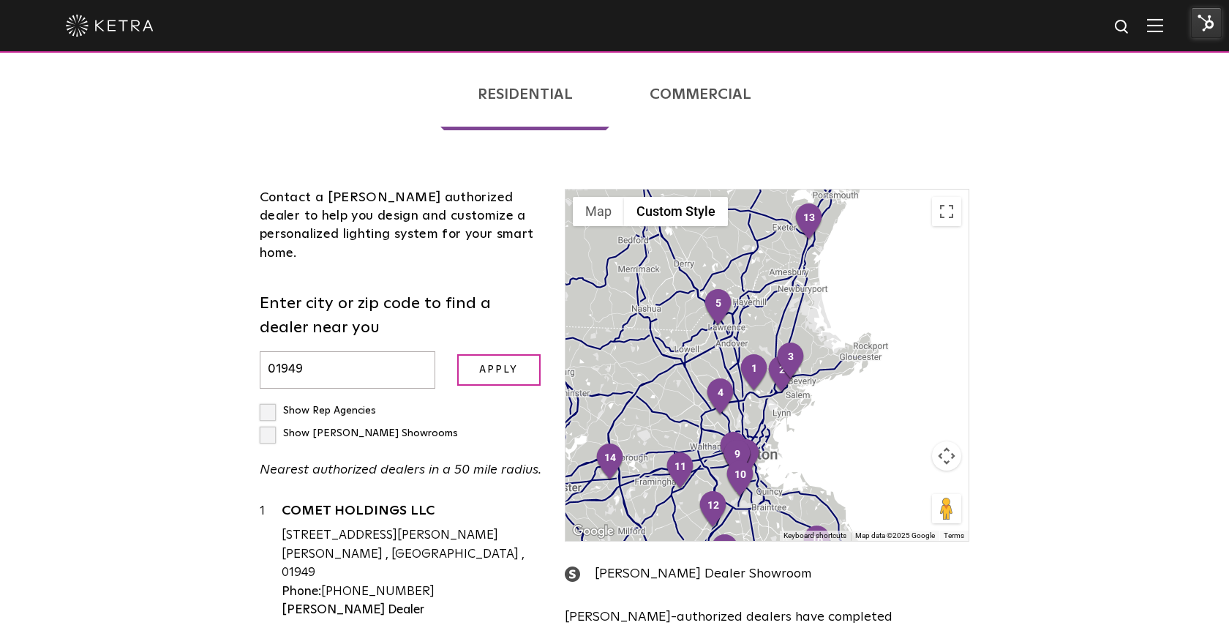
paste input "0831"
click at [457, 354] on input "Apply" at bounding box center [498, 369] width 83 height 31
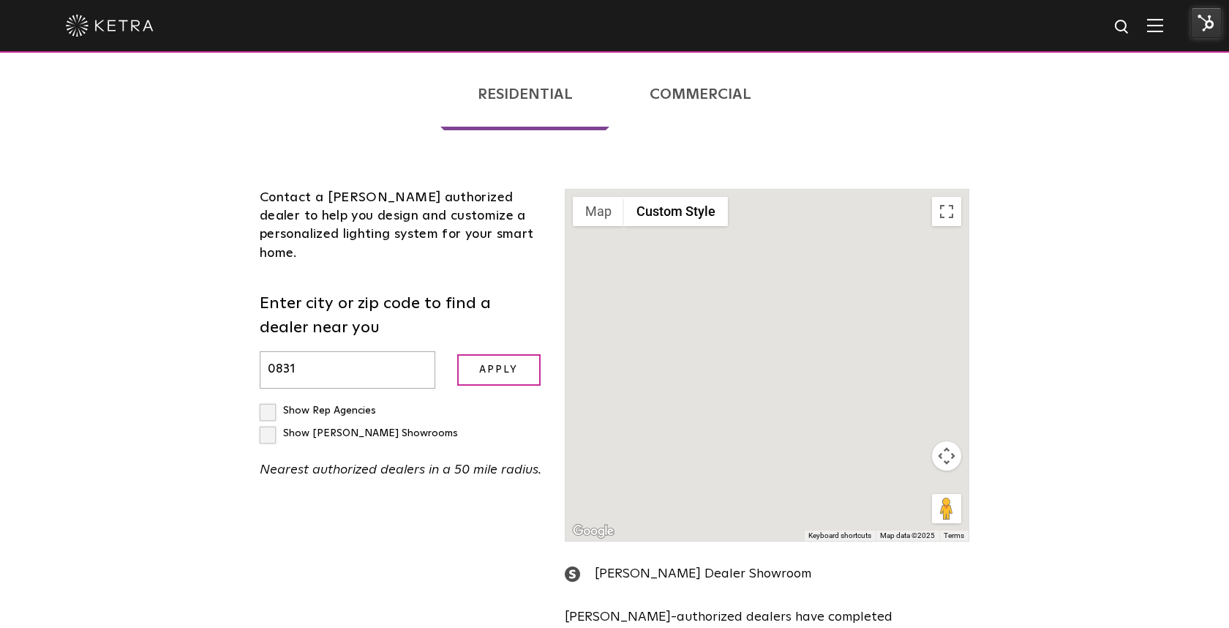
click at [457, 354] on input "Apply" at bounding box center [498, 369] width 83 height 31
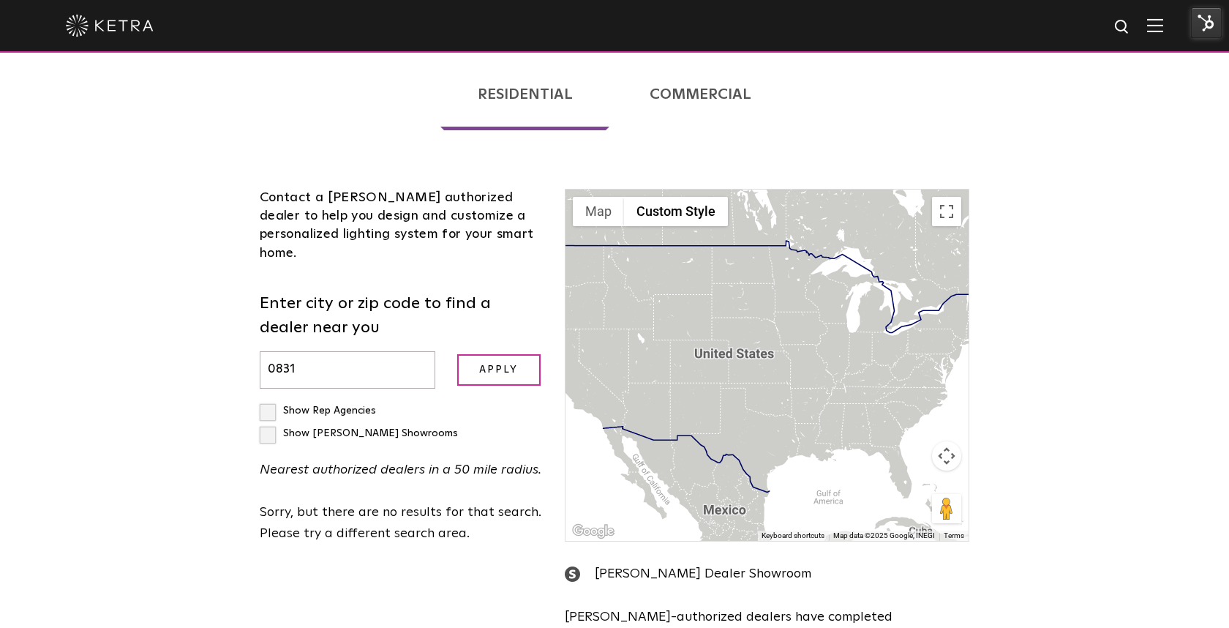
click at [355, 351] on input "0831" at bounding box center [348, 369] width 176 height 37
type input "0831"
click at [457, 354] on input "Apply" at bounding box center [498, 369] width 83 height 31
paste input "DOMOTIC DESIGN CORP"
click at [457, 354] on input "Apply" at bounding box center [498, 369] width 83 height 31
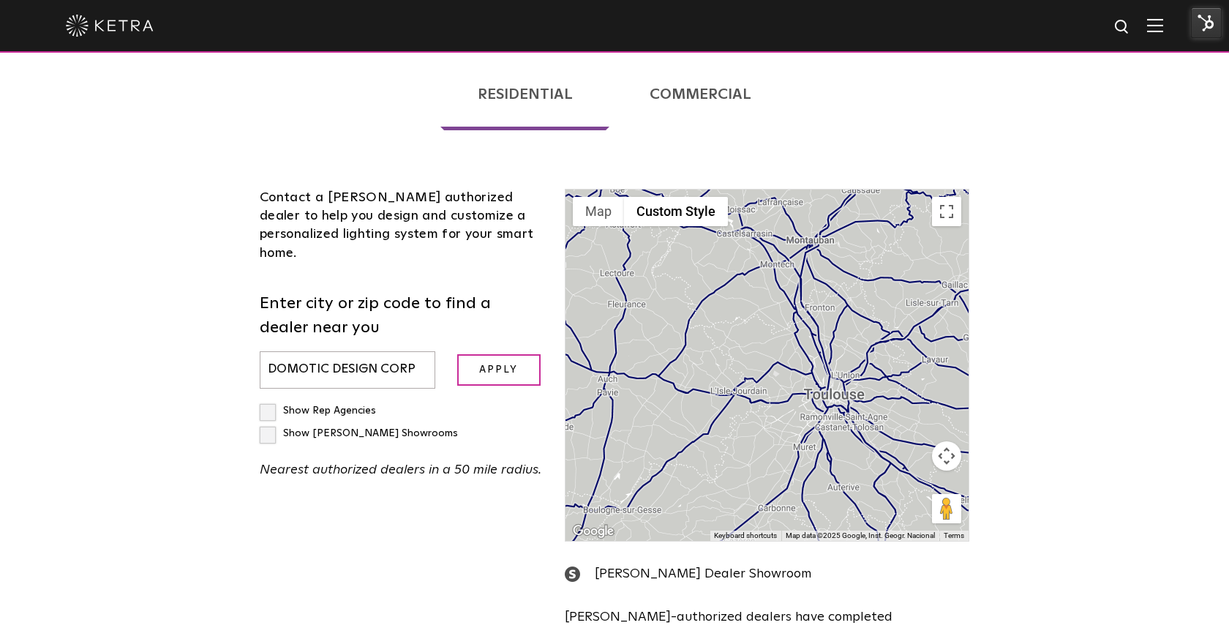
click at [355, 292] on form "Enter city or zip code to find a dealer near you DOMOTIC DESIGN CORP Apply" at bounding box center [401, 340] width 283 height 97
click at [348, 351] on input "DOMOTIC DESIGN CORP" at bounding box center [348, 369] width 176 height 37
paste input "="
click at [457, 354] on input "Apply" at bounding box center [498, 369] width 83 height 31
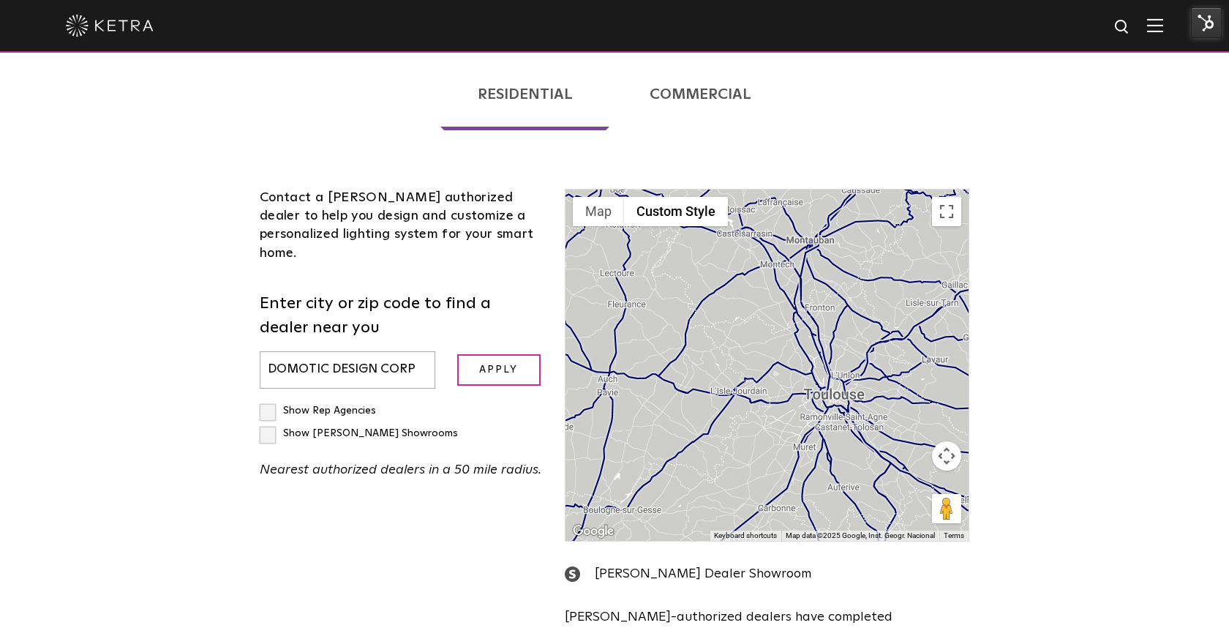
click at [457, 354] on input "Apply" at bounding box center [498, 369] width 83 height 31
paste input "0831"
type input "0831"
click at [457, 354] on input "Apply" at bounding box center [498, 369] width 83 height 31
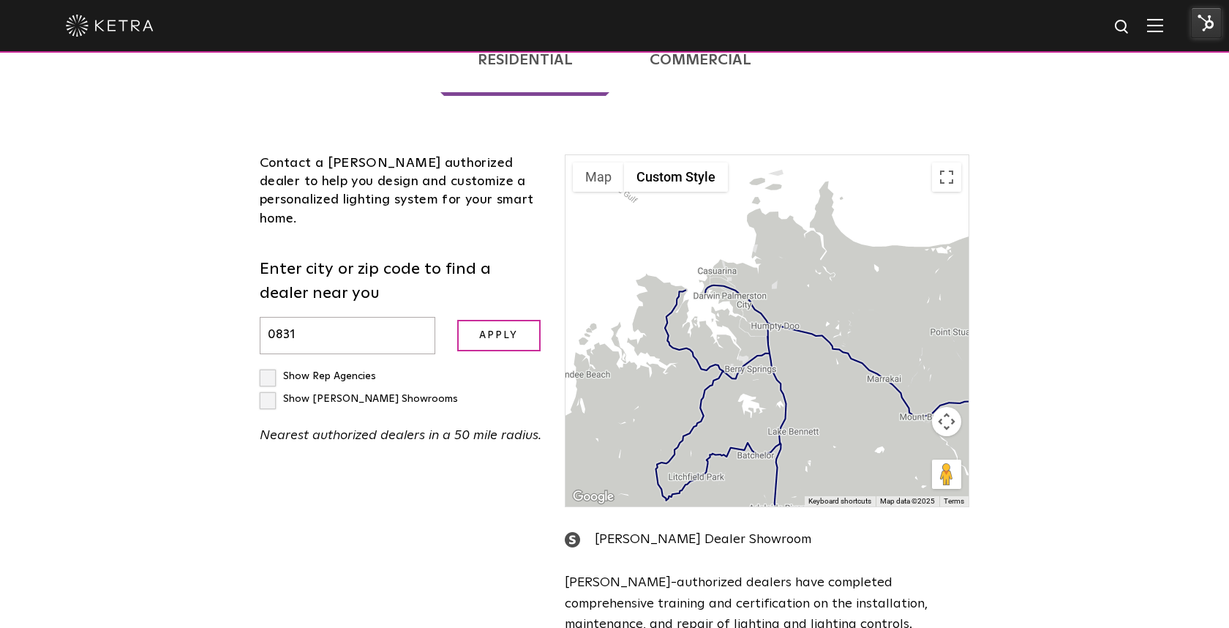
scroll to position [364, 0]
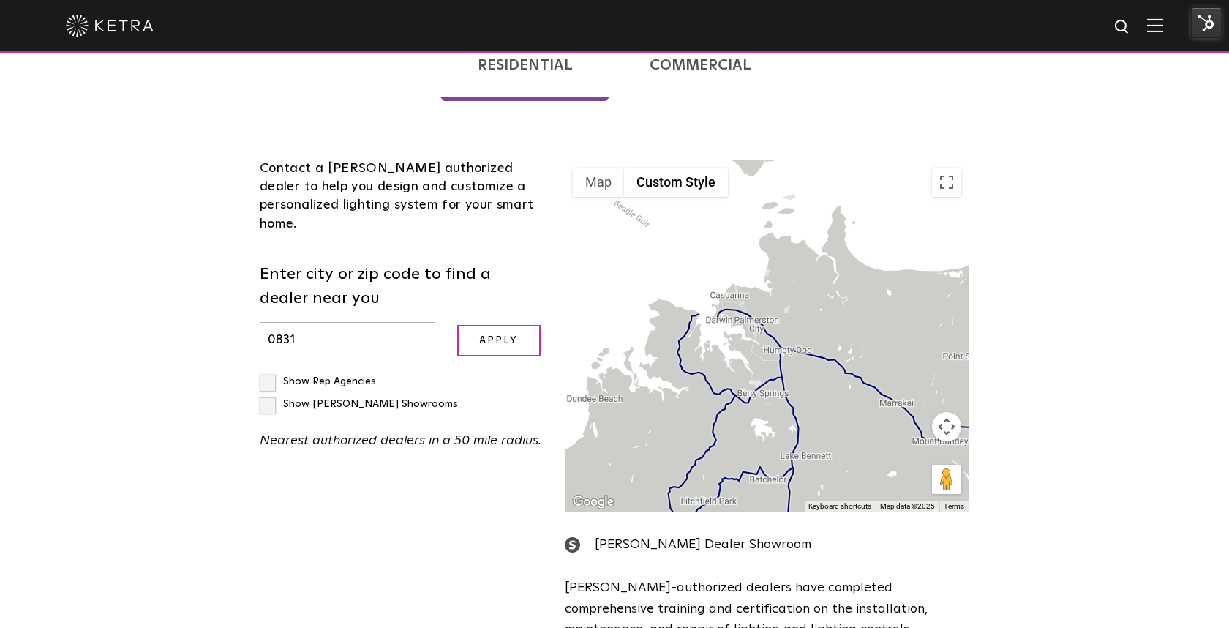
drag, startPoint x: 759, startPoint y: 407, endPoint x: 770, endPoint y: 426, distance: 22.0
click at [770, 426] on div at bounding box center [766, 335] width 403 height 351
click at [953, 412] on button "Map camera controls" at bounding box center [946, 426] width 29 height 29
click at [916, 448] on button "Zoom out" at bounding box center [909, 462] width 29 height 29
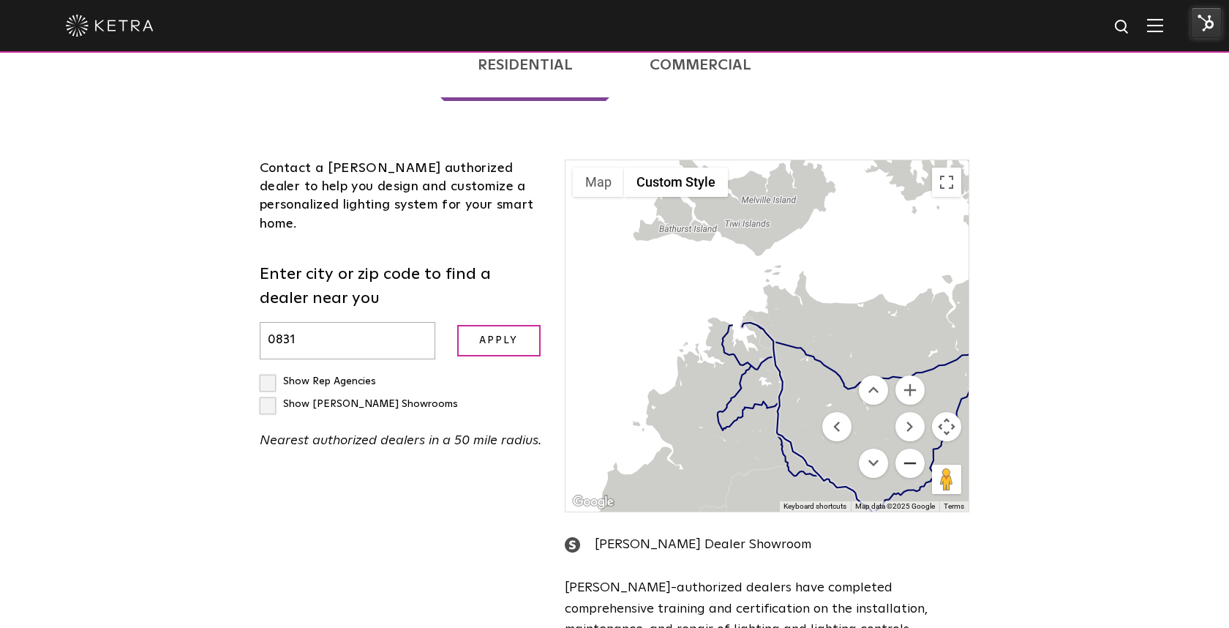
click at [916, 448] on button "Zoom out" at bounding box center [909, 462] width 29 height 29
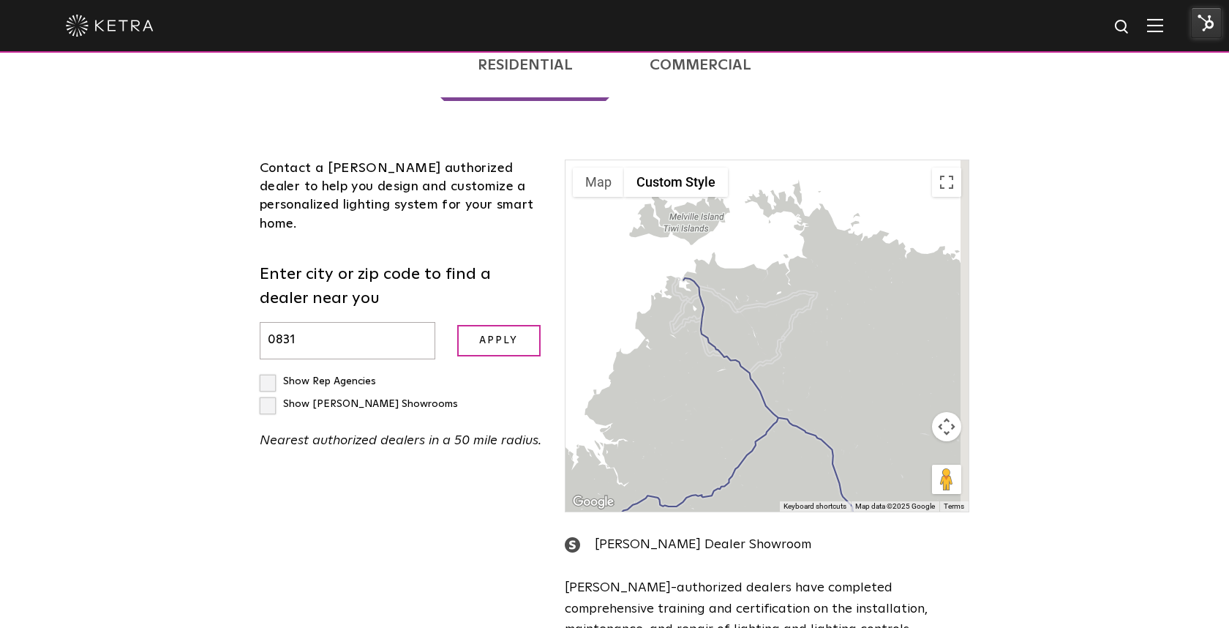
drag, startPoint x: 793, startPoint y: 326, endPoint x: 720, endPoint y: 274, distance: 89.3
click at [720, 274] on div at bounding box center [766, 335] width 403 height 351
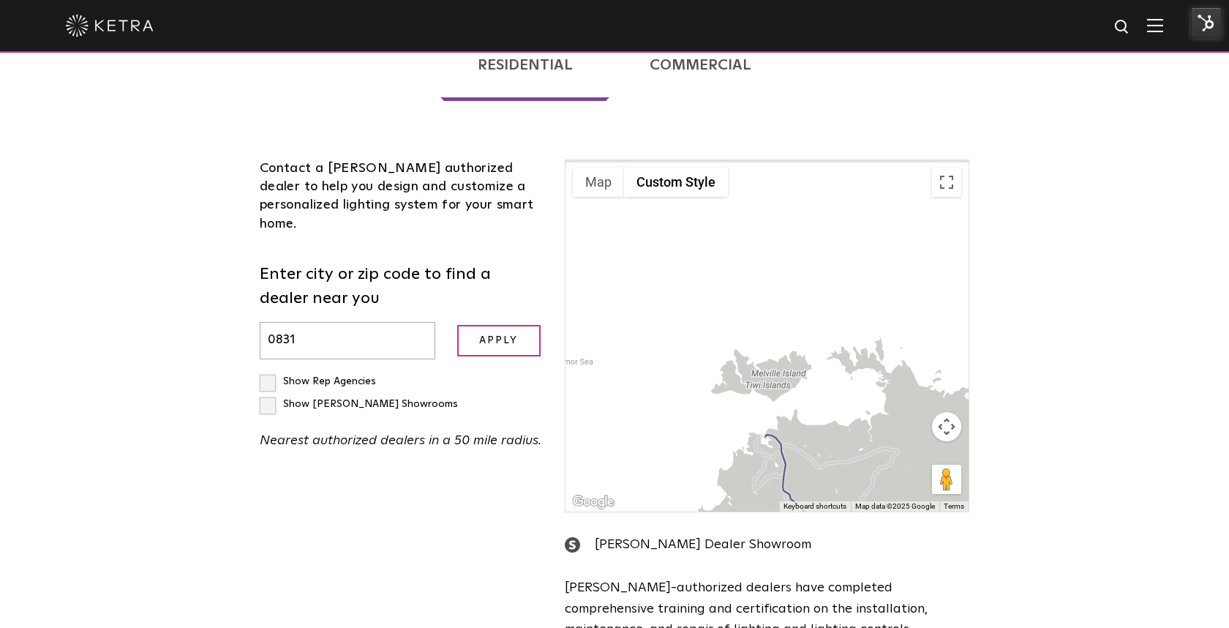
drag, startPoint x: 720, startPoint y: 274, endPoint x: 805, endPoint y: 434, distance: 180.6
click at [805, 434] on div at bounding box center [766, 335] width 403 height 351
click at [956, 412] on button "Map camera controls" at bounding box center [946, 426] width 29 height 29
click at [918, 448] on button "Zoom out" at bounding box center [909, 462] width 29 height 29
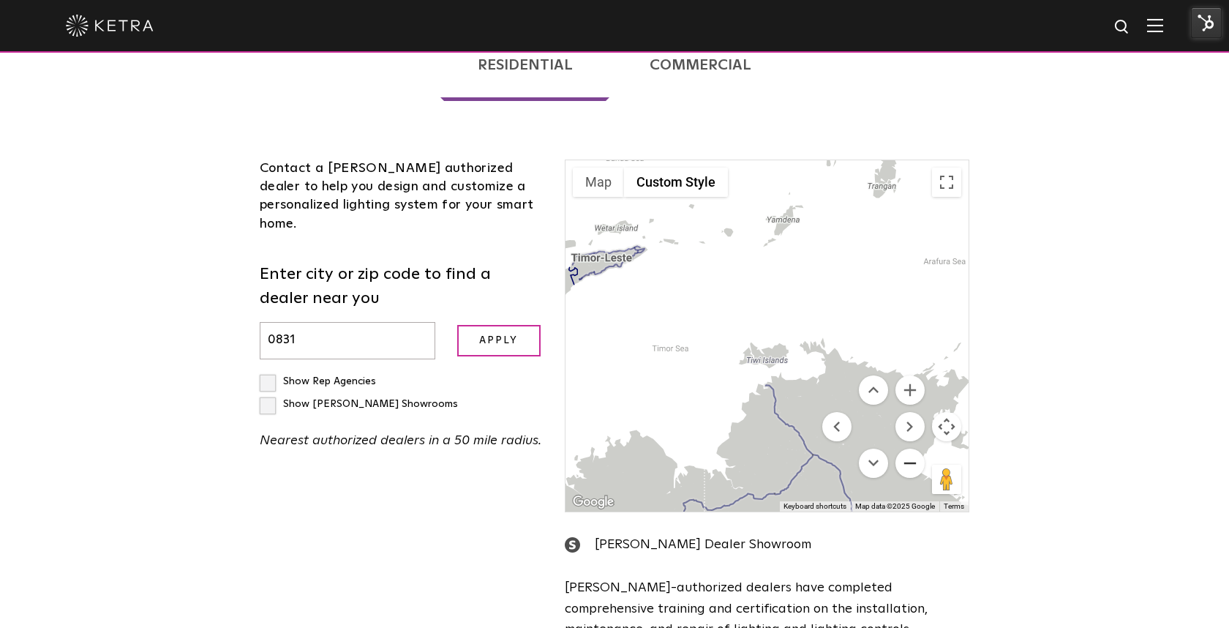
click at [918, 448] on button "Zoom out" at bounding box center [909, 462] width 29 height 29
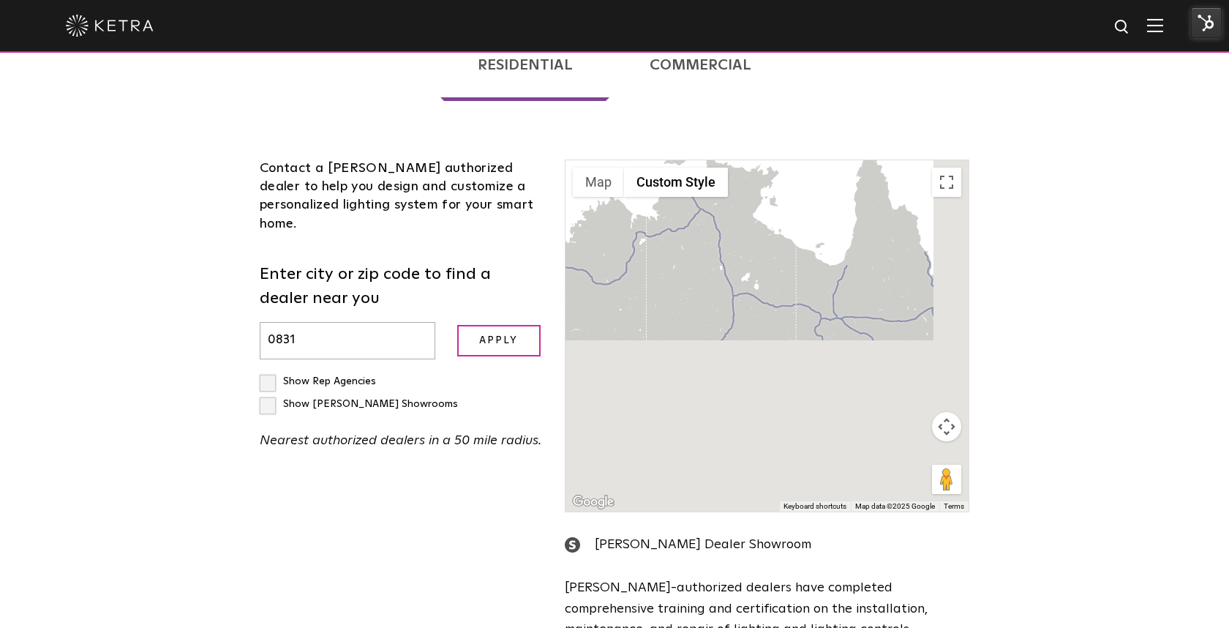
drag, startPoint x: 786, startPoint y: 355, endPoint x: 692, endPoint y: 157, distance: 219.5
click at [692, 160] on div at bounding box center [766, 335] width 403 height 351
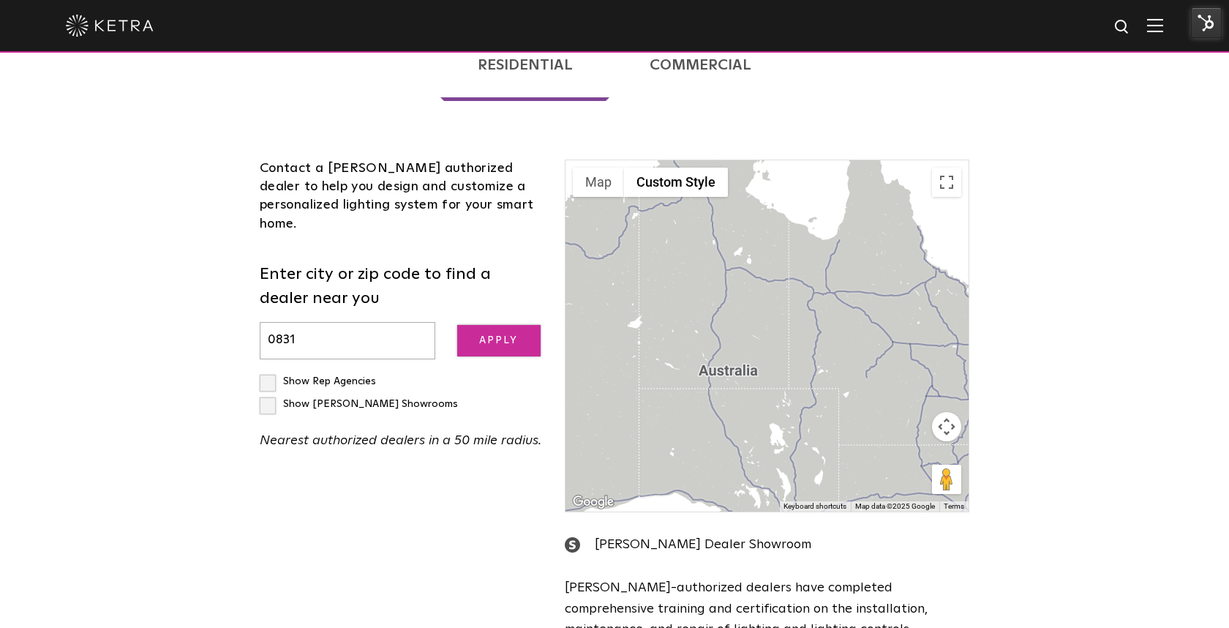
click at [487, 325] on input "Apply" at bounding box center [498, 340] width 83 height 31
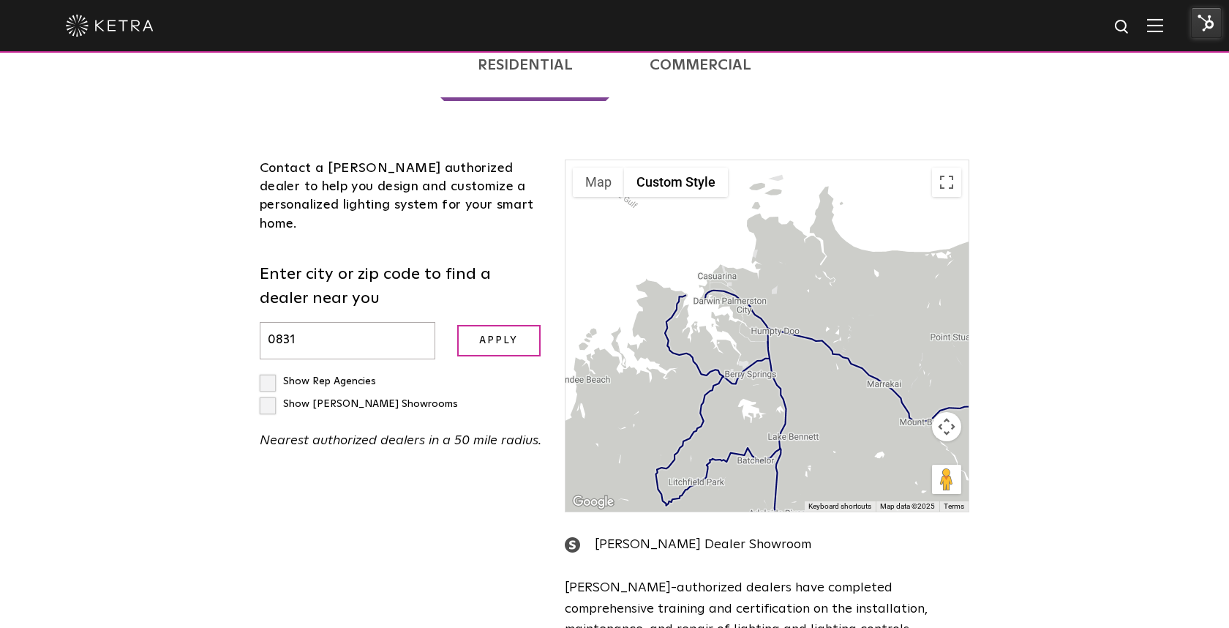
click at [358, 322] on input "0831" at bounding box center [348, 340] width 176 height 37
click at [457, 325] on input "Apply" at bounding box center [498, 340] width 83 height 31
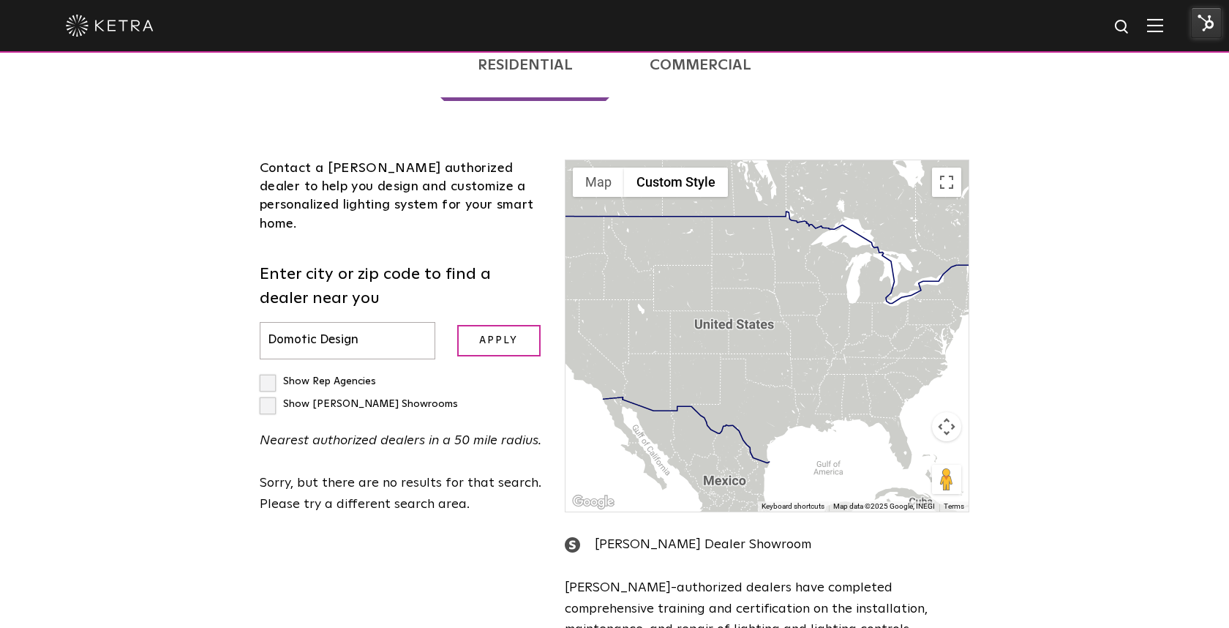
type input "Domotic Design"
click at [457, 325] on input "Apply" at bounding box center [498, 340] width 83 height 31
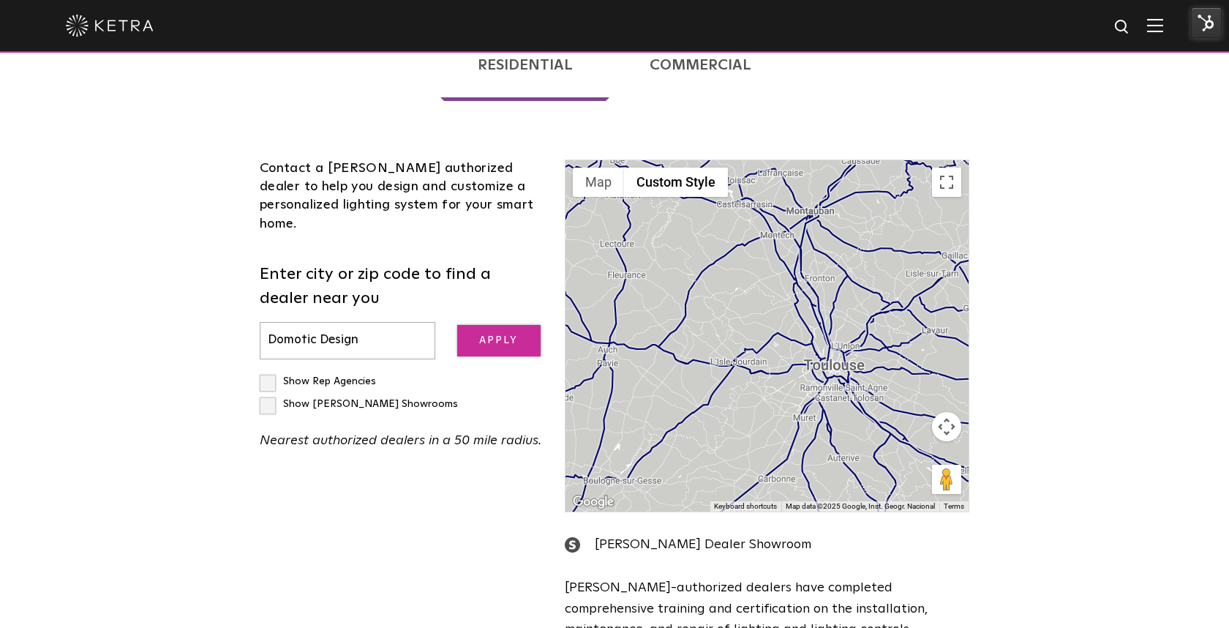
click at [537, 325] on input "Apply" at bounding box center [498, 340] width 83 height 31
click at [538, 325] on input "Apply" at bounding box center [498, 340] width 83 height 31
click at [395, 322] on input "Domotic Design" at bounding box center [348, 340] width 176 height 37
